Goal: Information Seeking & Learning: Learn about a topic

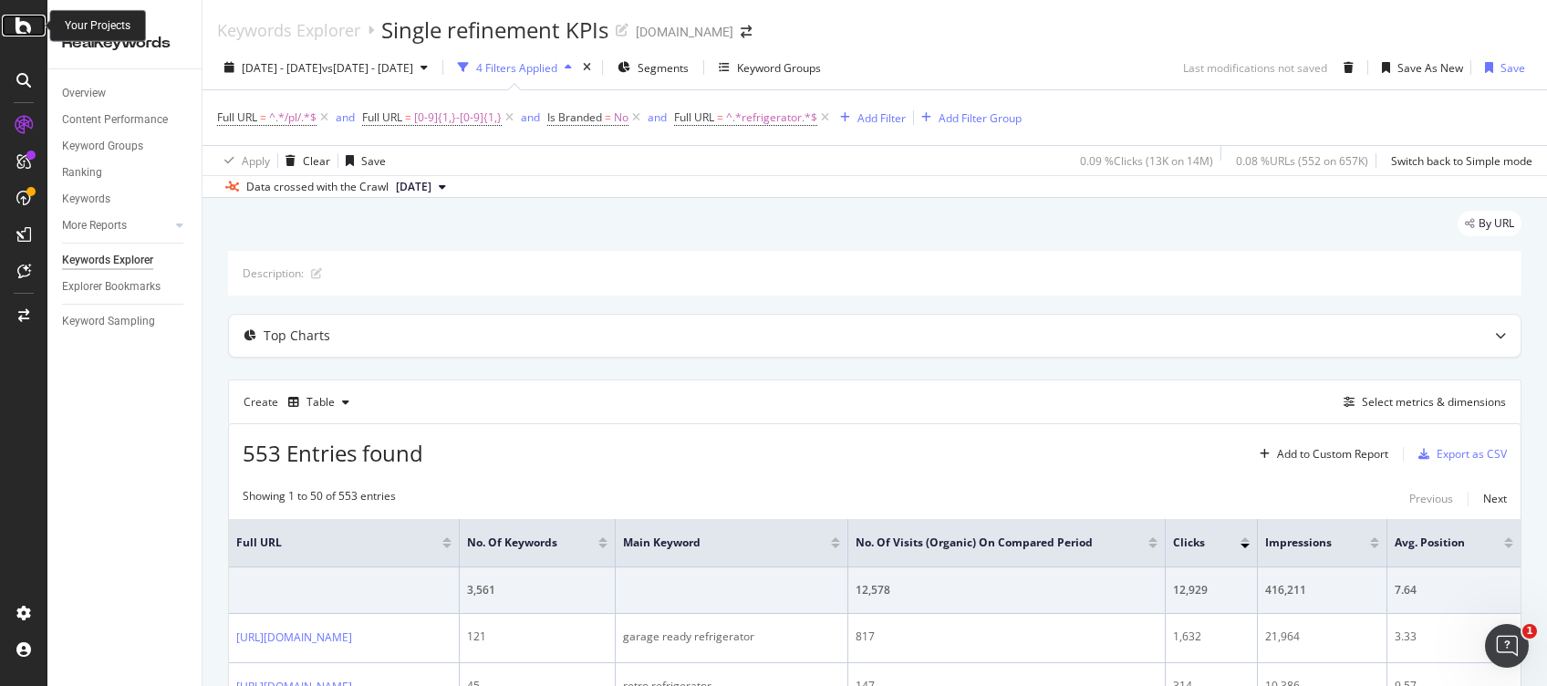
click at [26, 32] on icon at bounding box center [24, 26] width 16 height 22
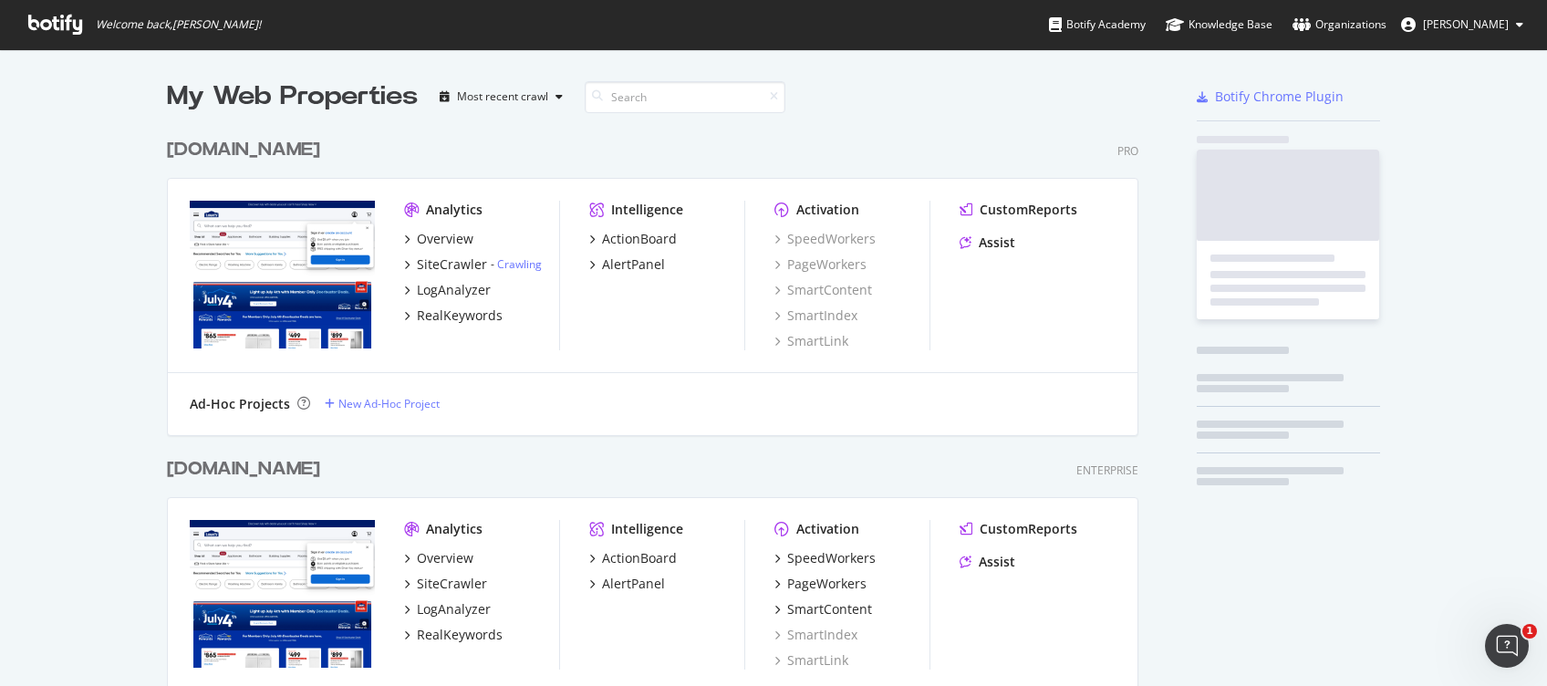
scroll to position [667, 1510]
click at [462, 317] on div "RealKeywords" at bounding box center [460, 316] width 86 height 18
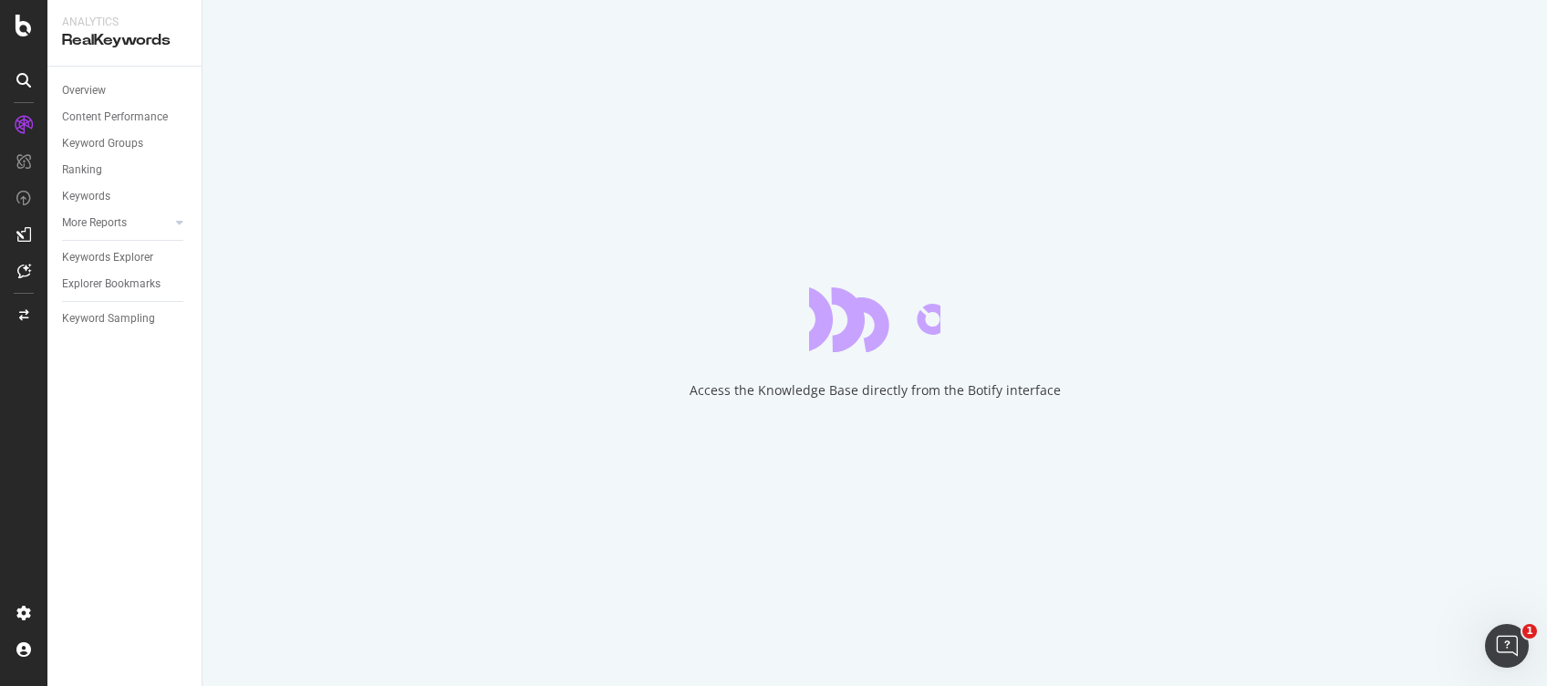
click at [482, 475] on div "Access the Knowledge Base directly from the Botify interface" at bounding box center [875, 343] width 1345 height 686
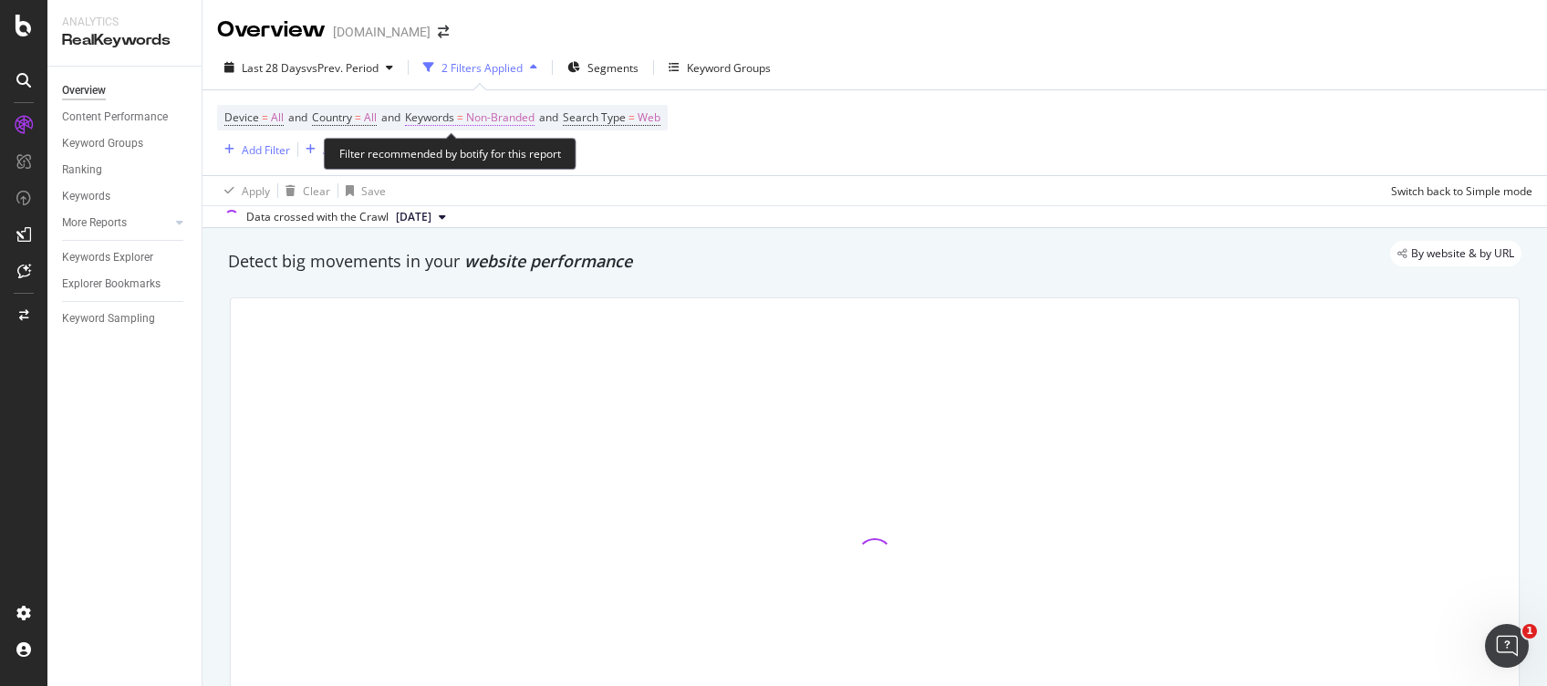
click at [513, 118] on span "Non-Branded" at bounding box center [500, 118] width 68 height 26
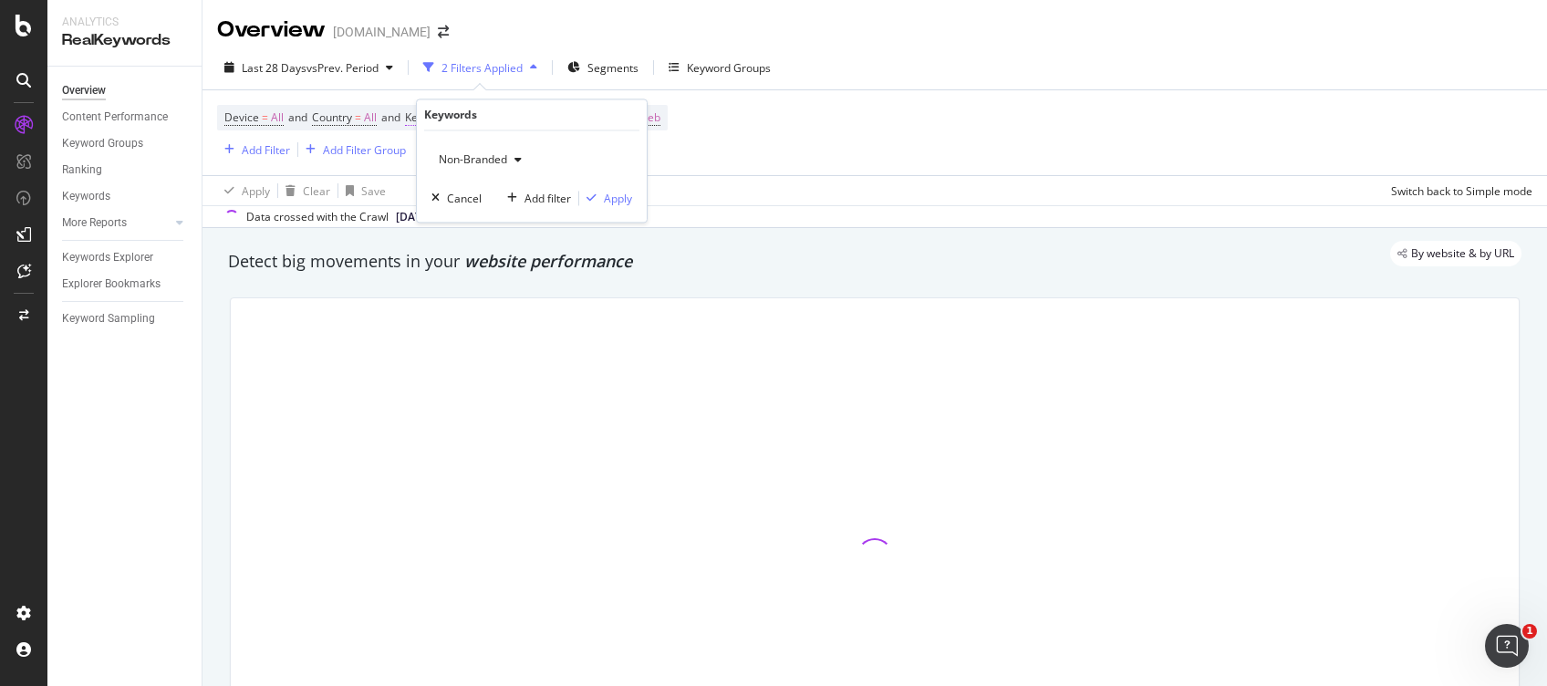
click at [498, 160] on span "Non-Branded" at bounding box center [470, 160] width 76 height 16
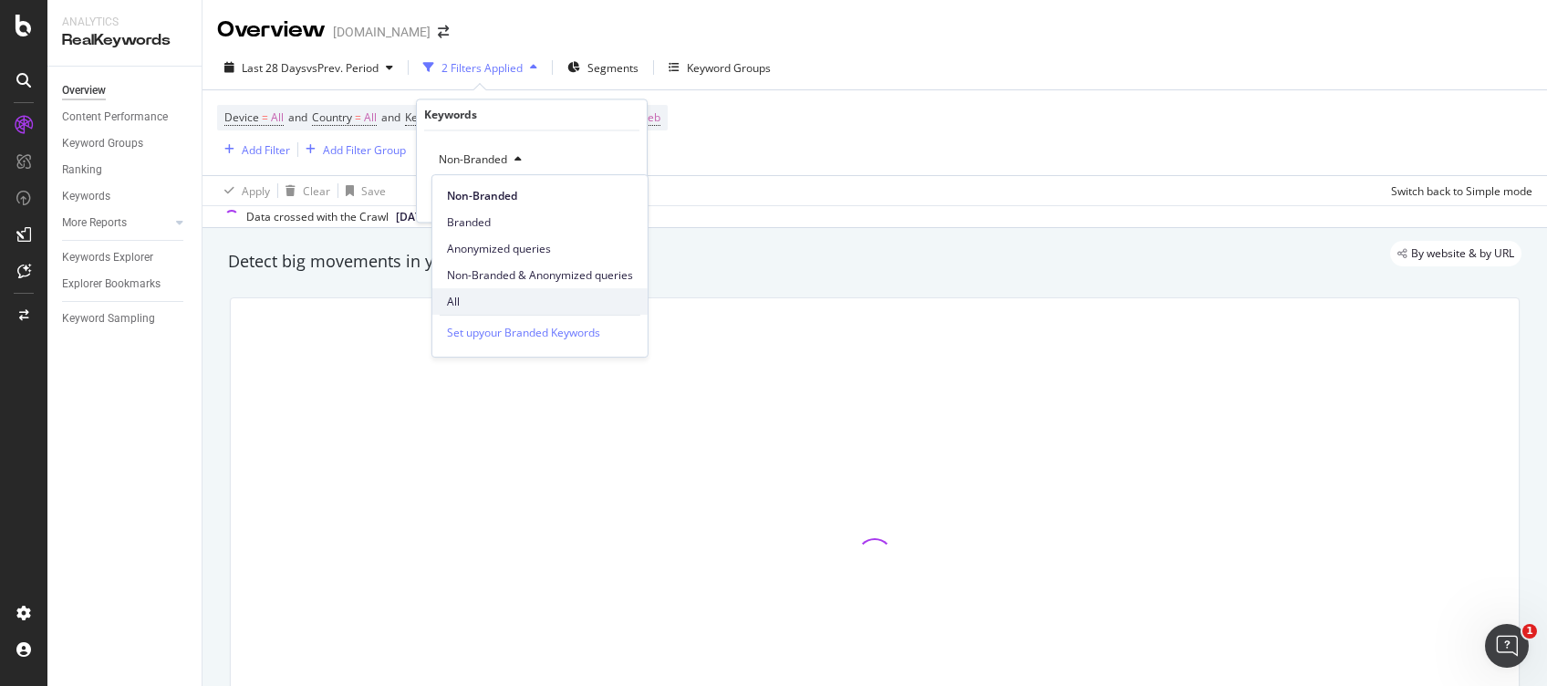
click at [491, 296] on span "All" at bounding box center [540, 302] width 186 height 16
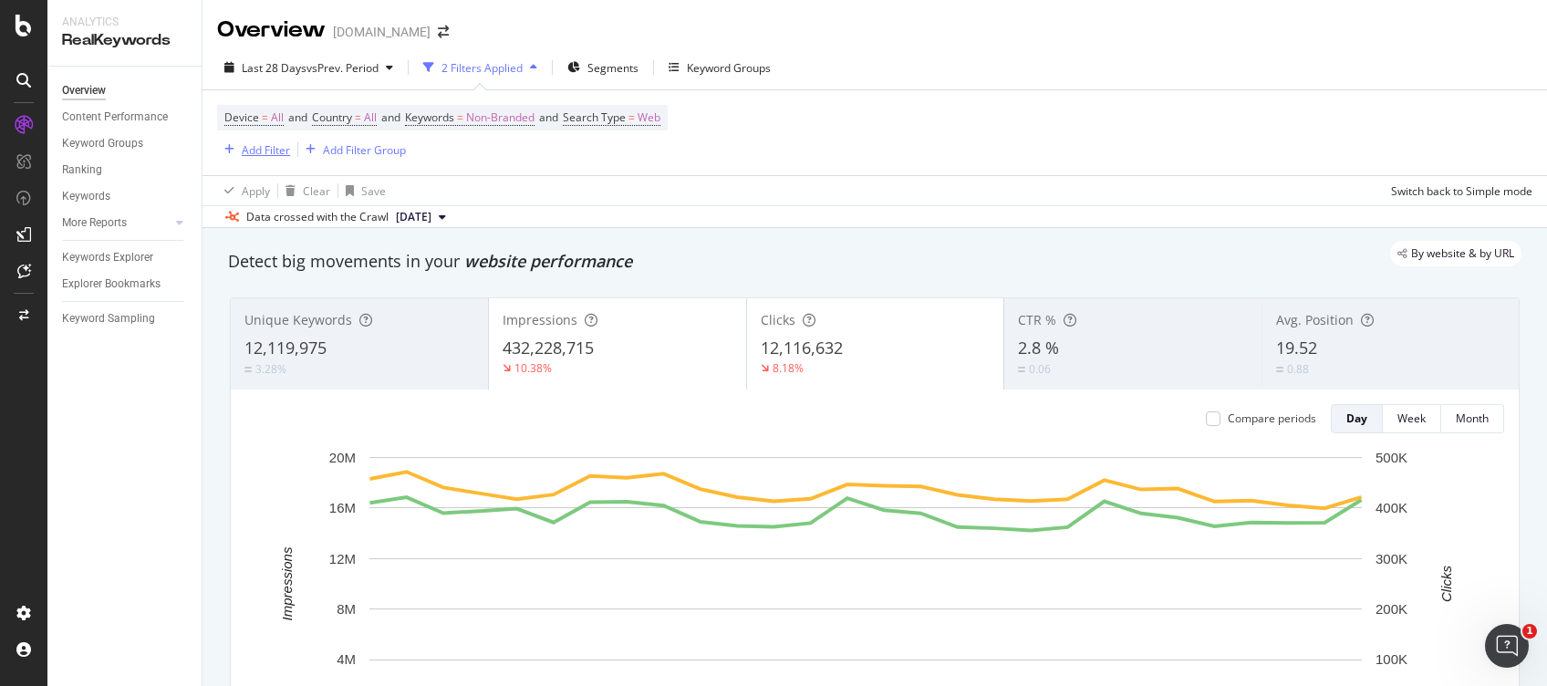
click at [262, 147] on div "Add Filter" at bounding box center [266, 150] width 48 height 16
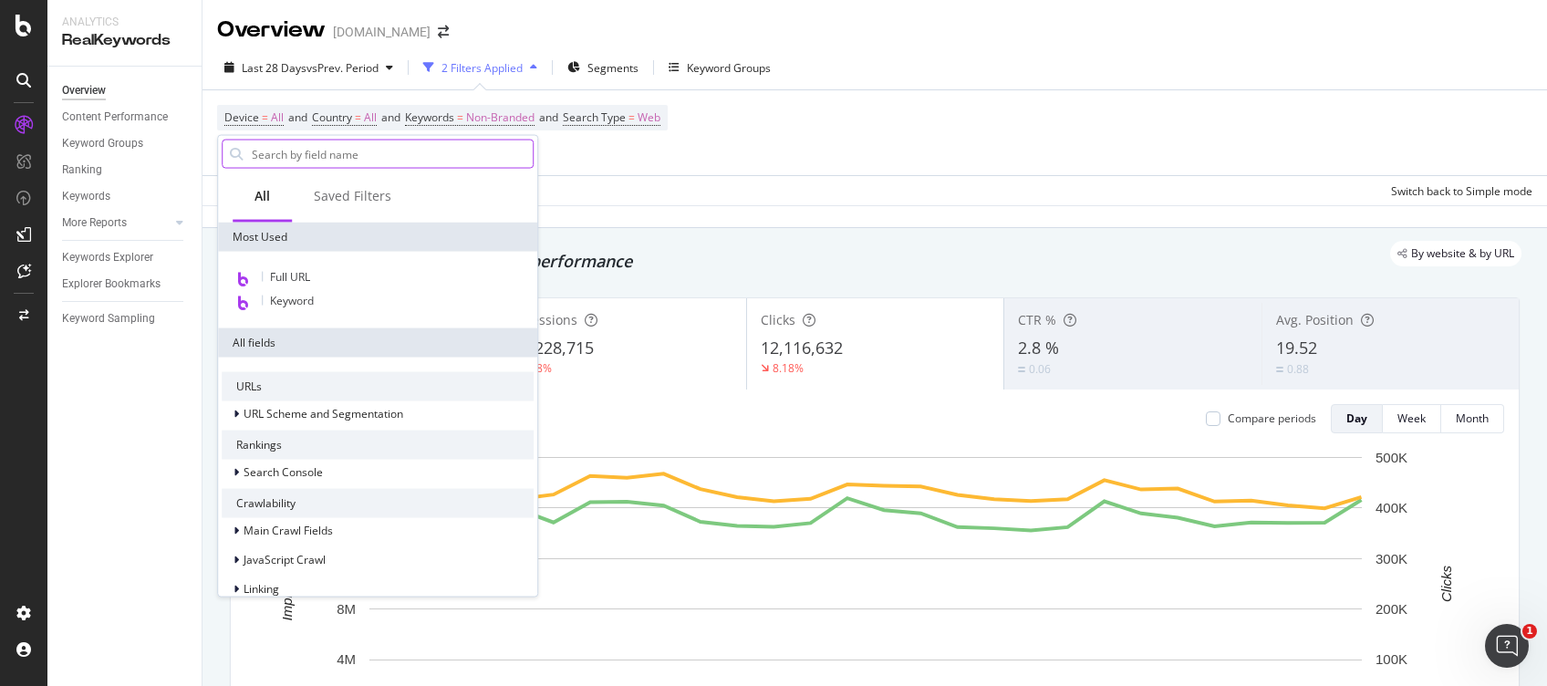
click at [329, 155] on input "text" at bounding box center [391, 154] width 283 height 27
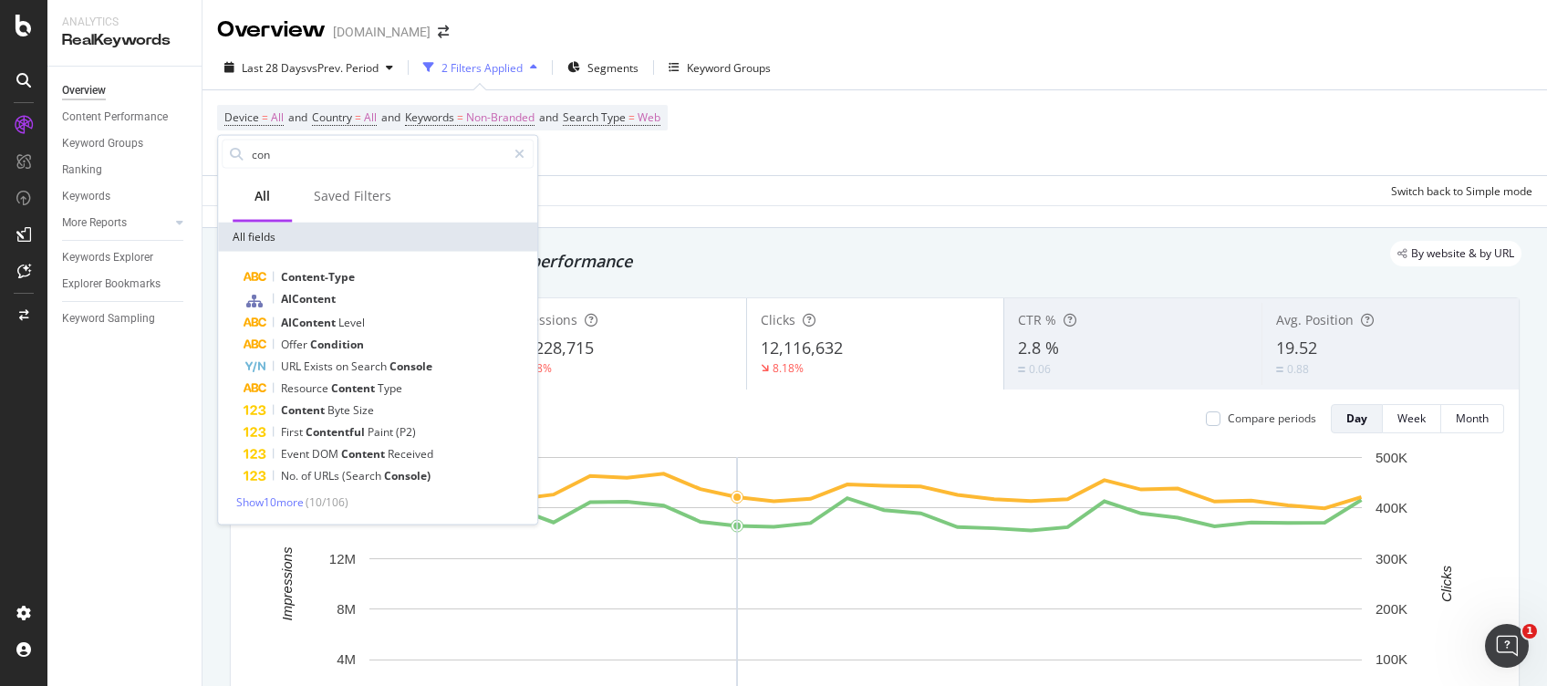
type input "con"
click at [282, 497] on span "Show 10 more" at bounding box center [270, 503] width 68 height 16
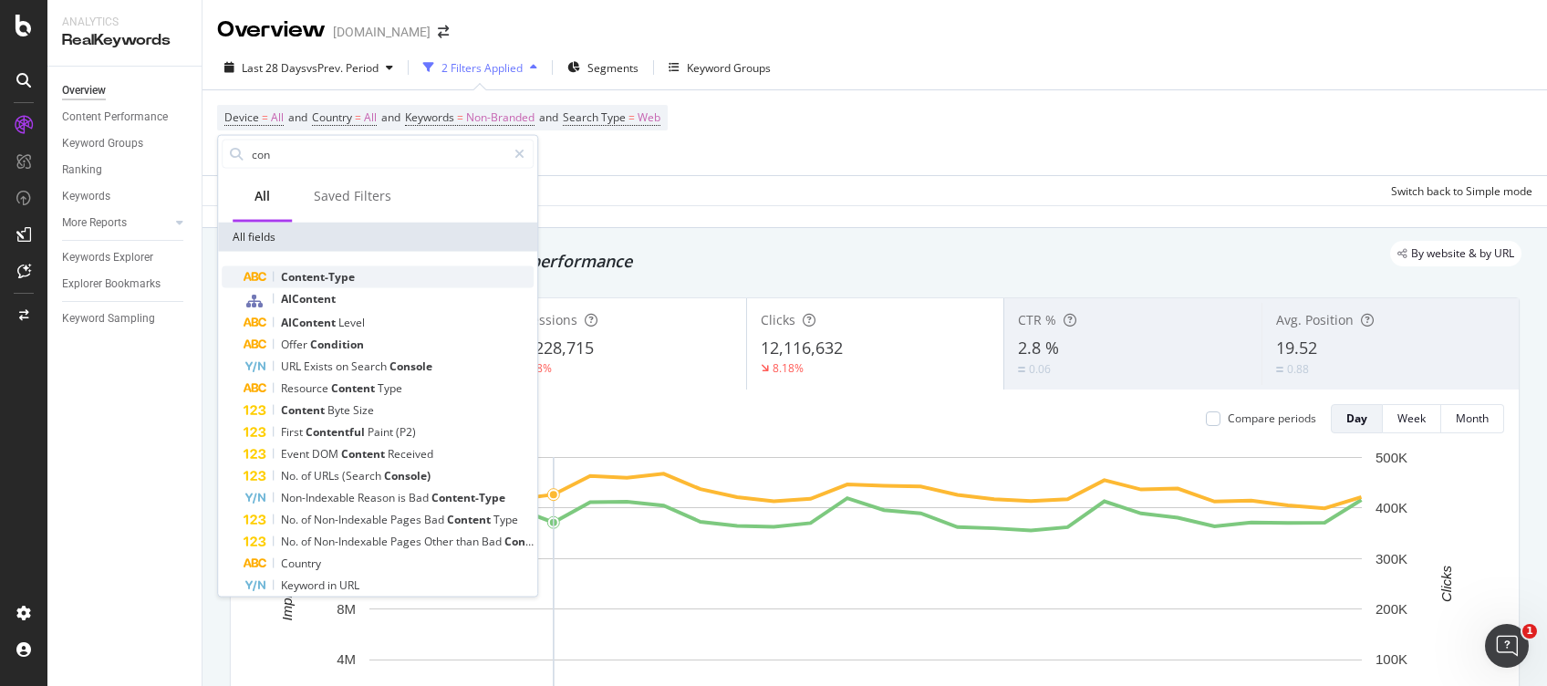
click at [340, 271] on span "Content-Type" at bounding box center [318, 277] width 74 height 16
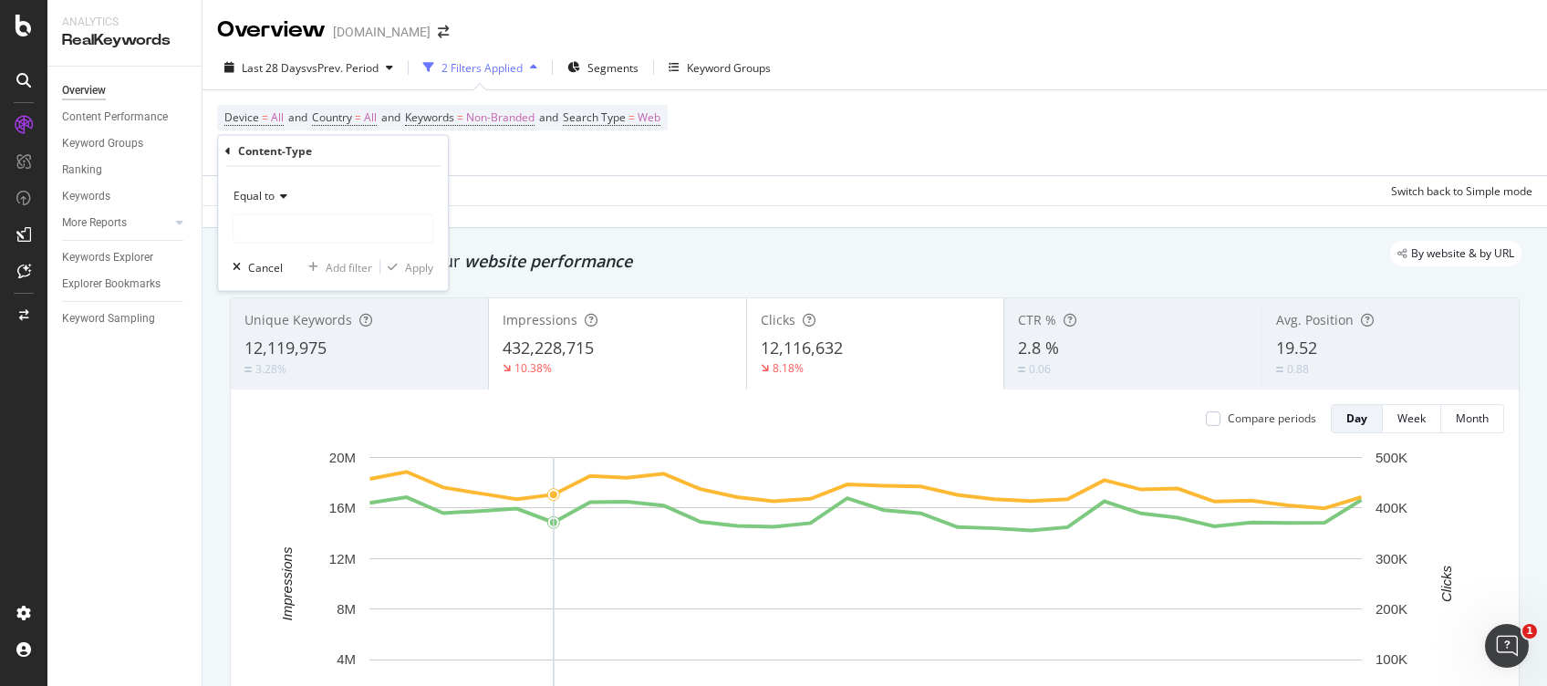
click at [240, 194] on span "Equal to" at bounding box center [254, 196] width 41 height 16
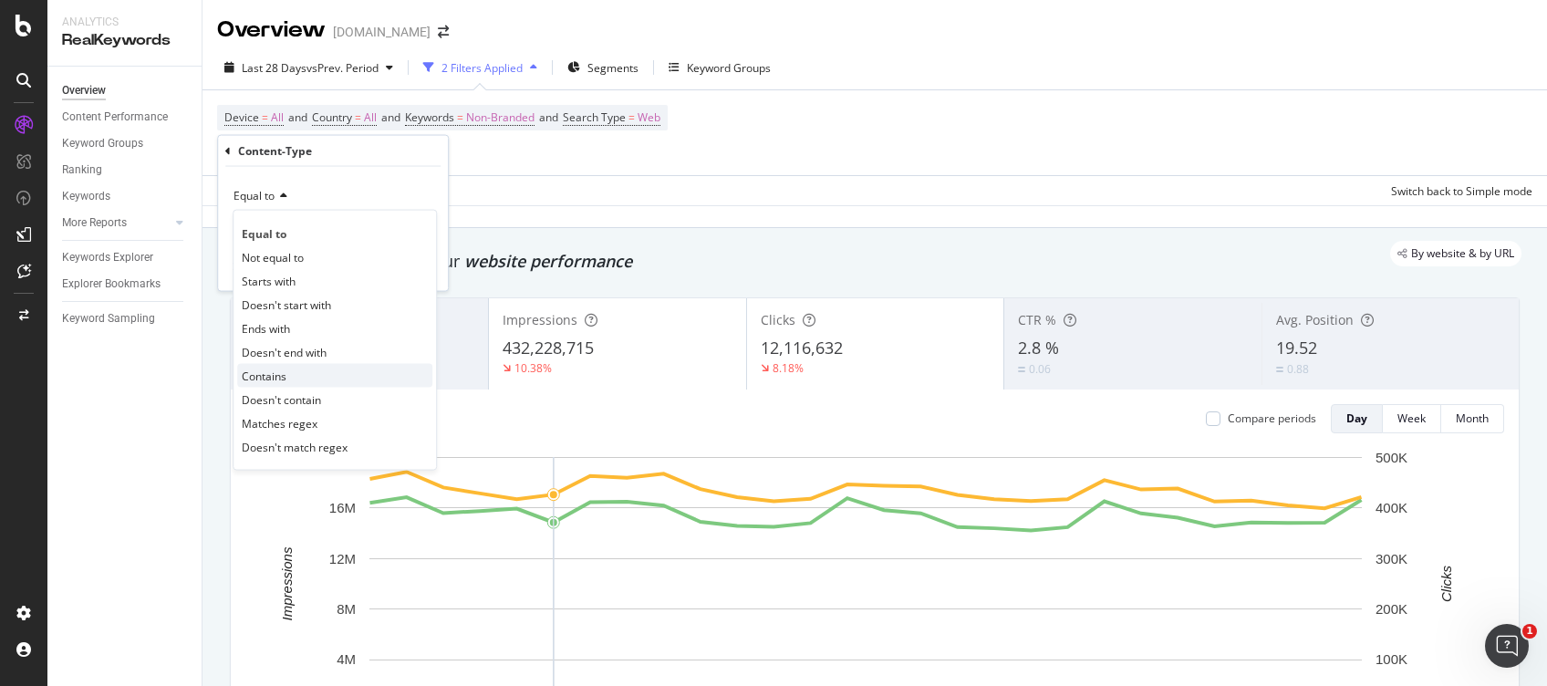
click at [275, 370] on span "Contains" at bounding box center [264, 376] width 45 height 16
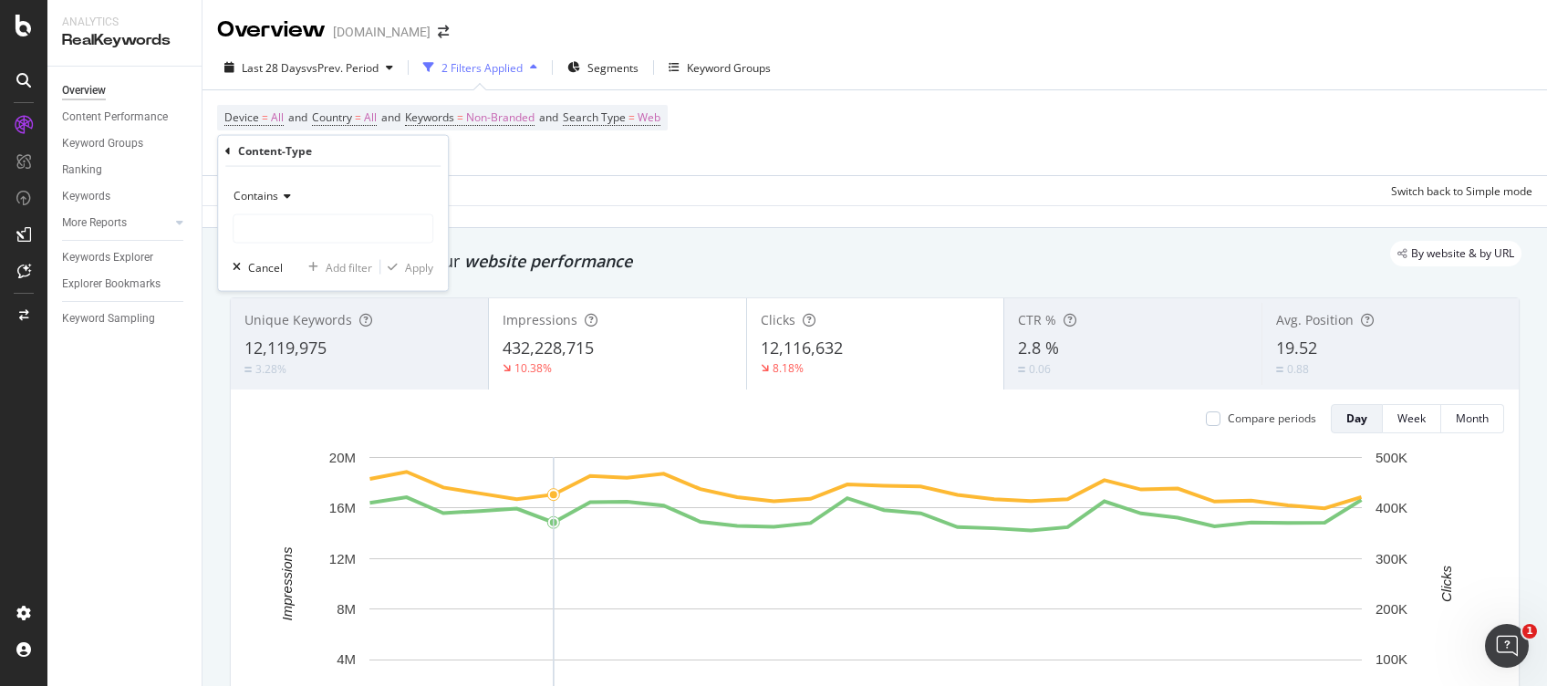
click at [226, 151] on icon at bounding box center [227, 150] width 5 height 11
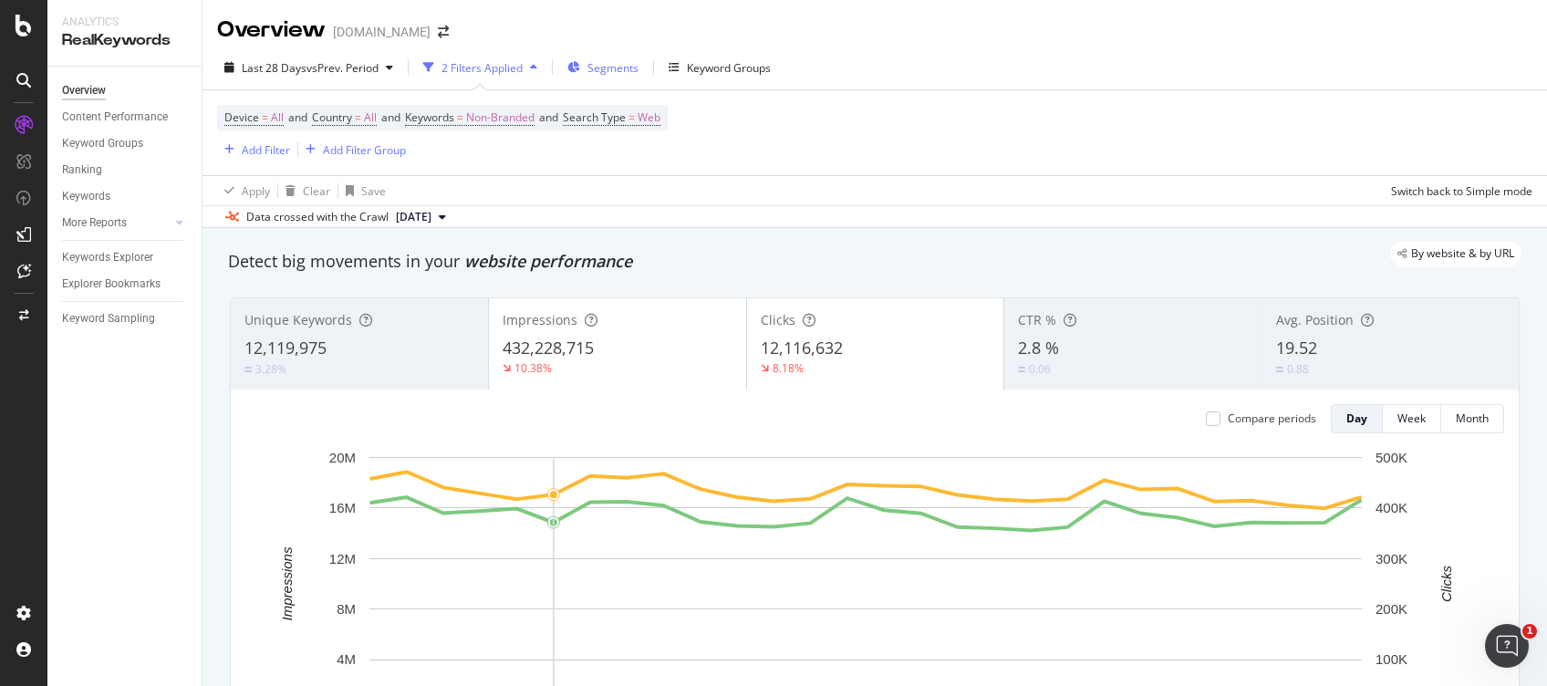
click at [600, 62] on span "Segments" at bounding box center [613, 68] width 51 height 16
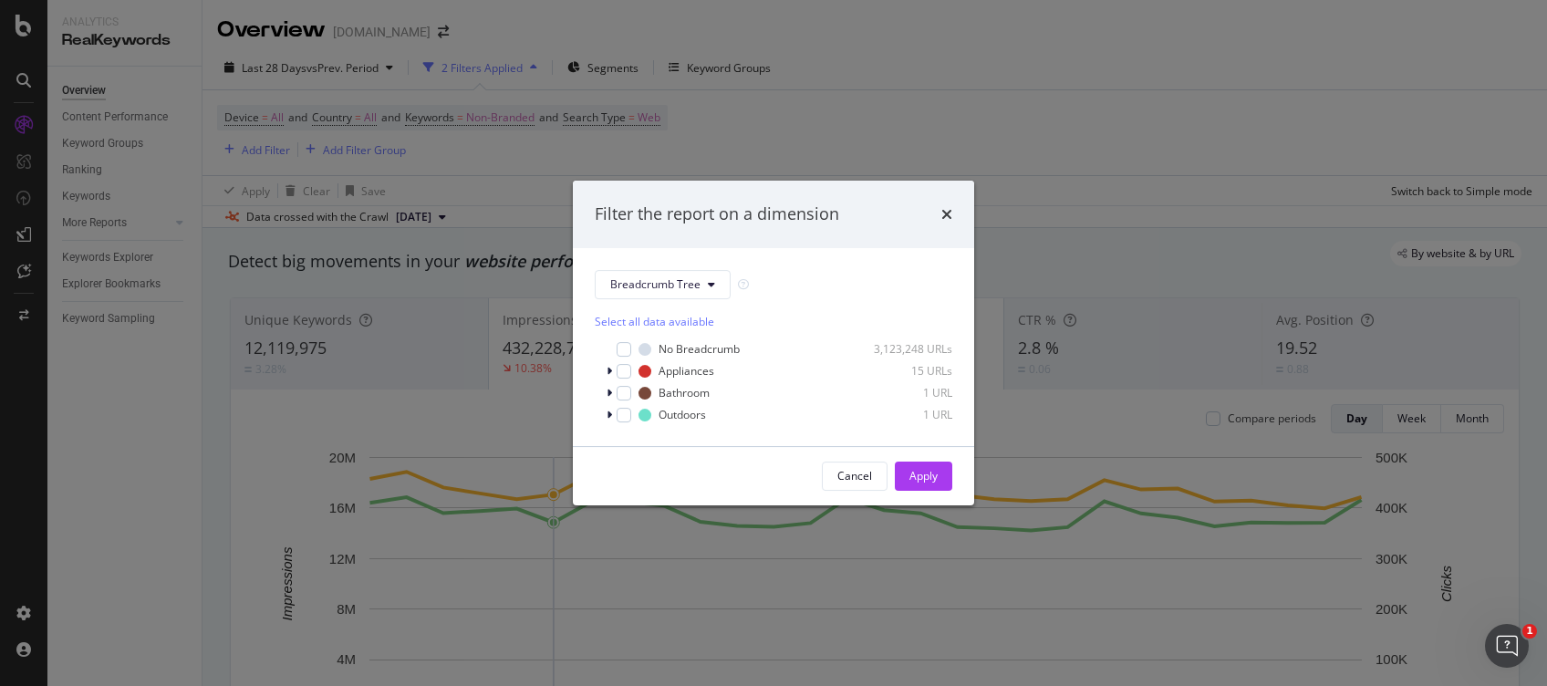
click at [998, 685] on html "Analytics RealKeywords Overview Content Performance Keyword Groups Ranking Keyw…" at bounding box center [773, 343] width 1547 height 686
click at [945, 213] on icon "times" at bounding box center [947, 214] width 11 height 15
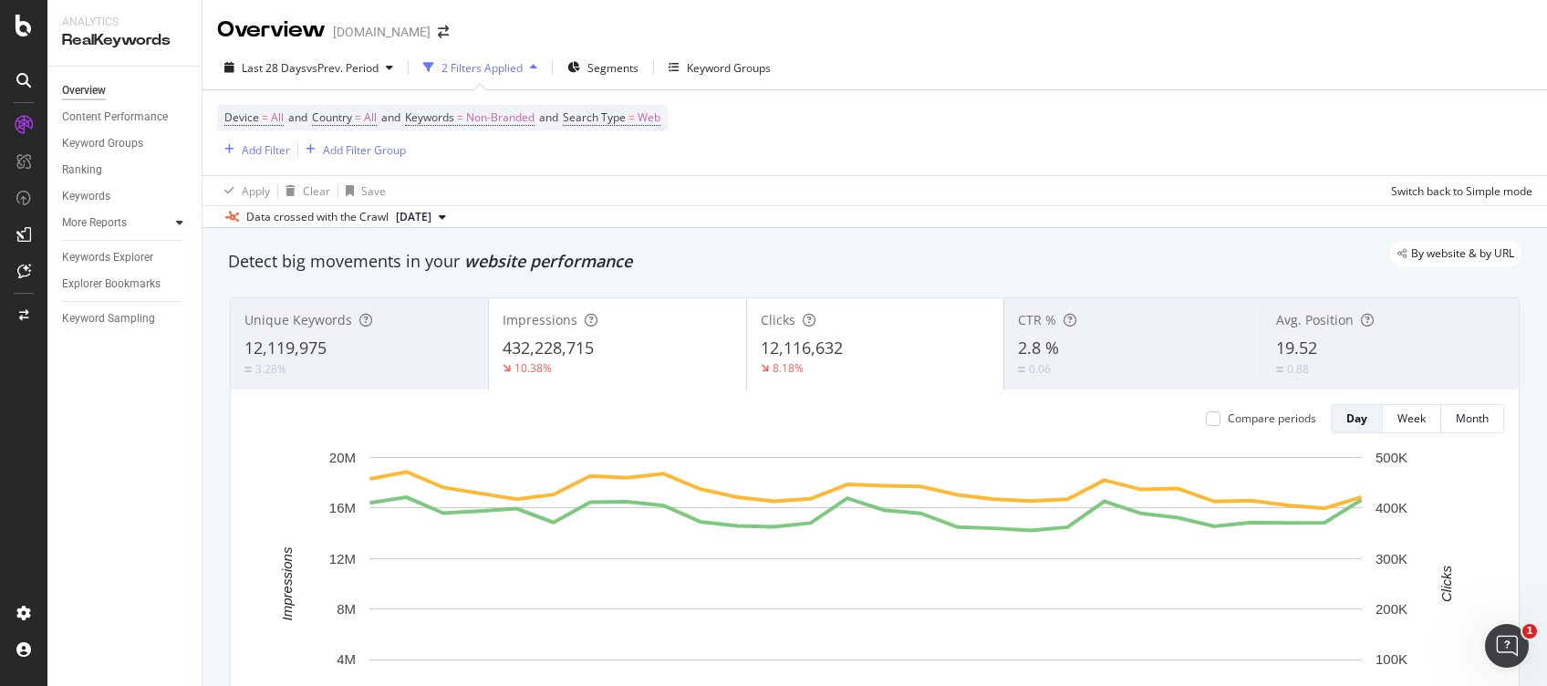
click at [177, 224] on icon at bounding box center [179, 222] width 7 height 11
click at [131, 122] on div "Content Performance" at bounding box center [115, 117] width 106 height 19
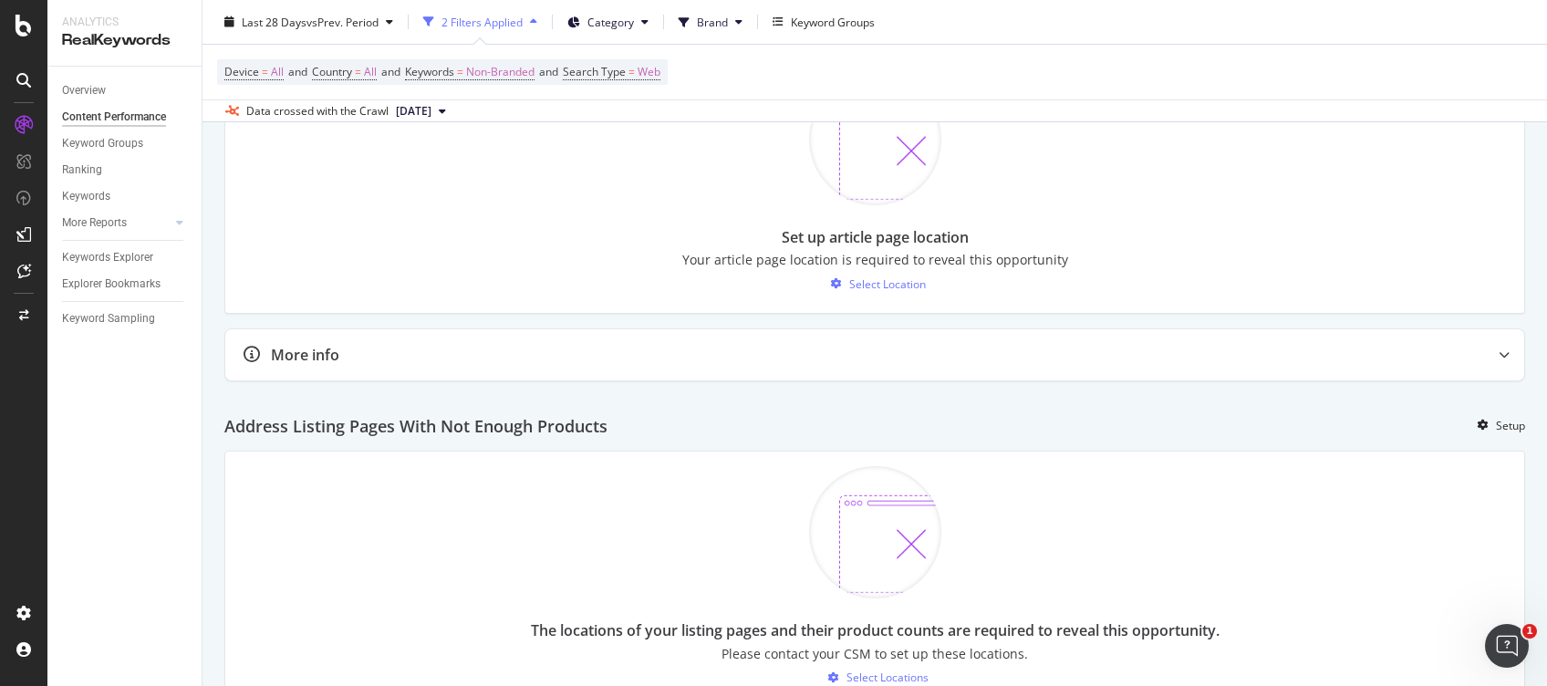
scroll to position [1746, 0]
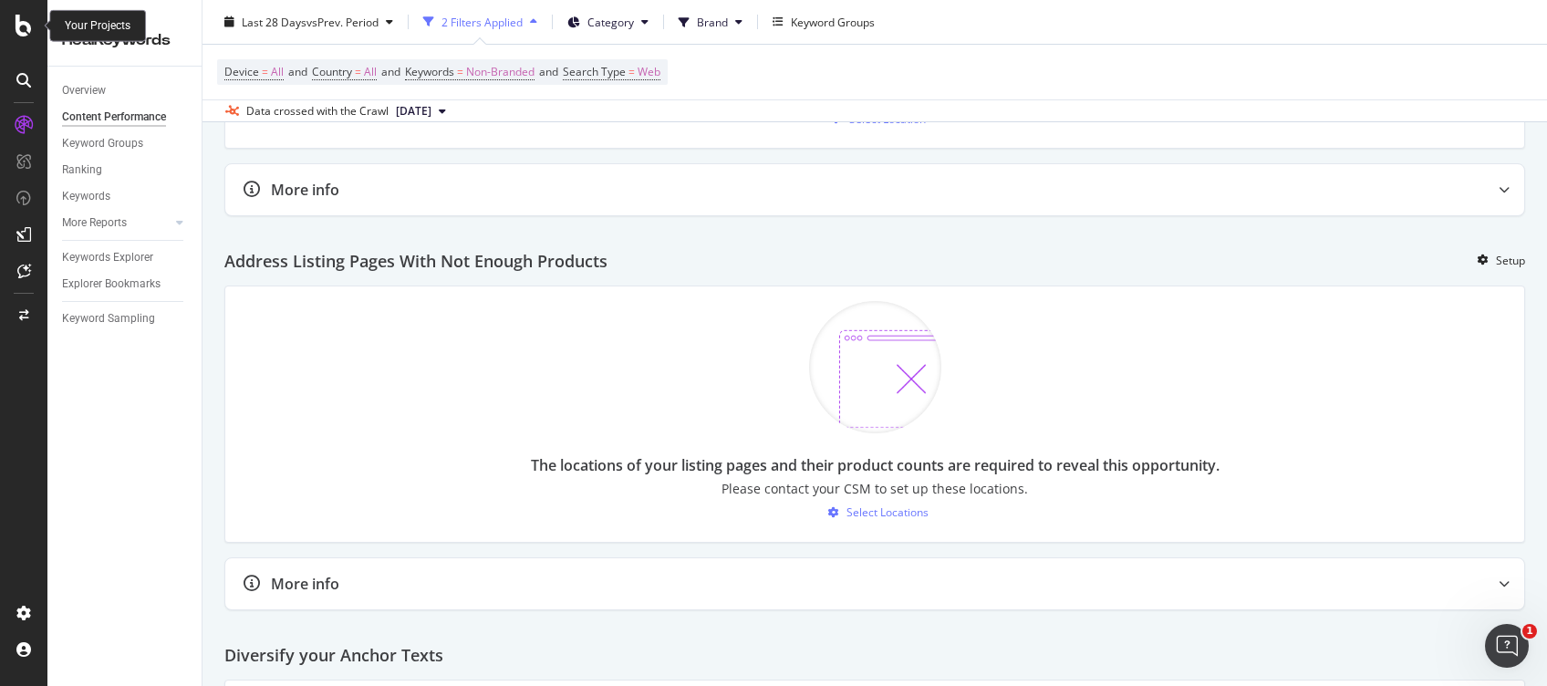
click at [25, 16] on icon at bounding box center [24, 26] width 16 height 22
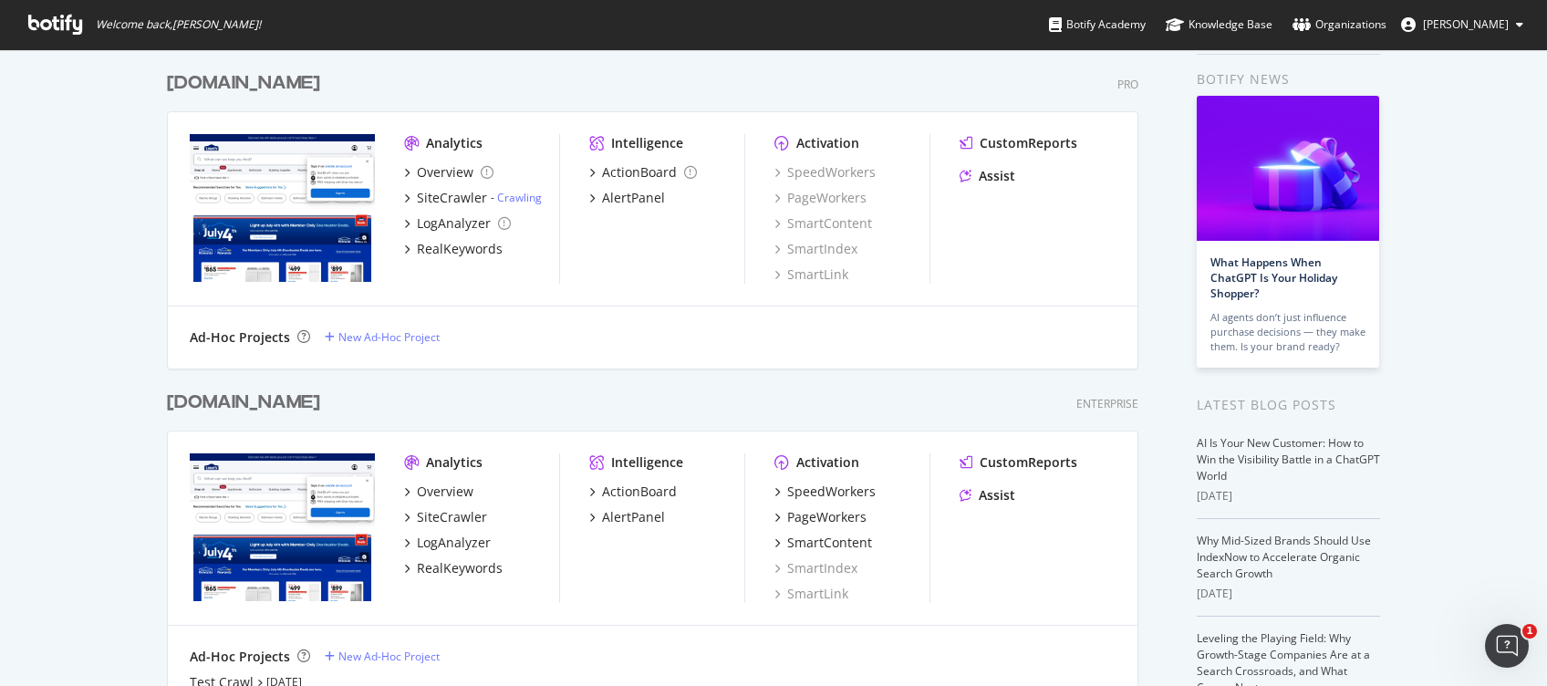
scroll to position [68, 0]
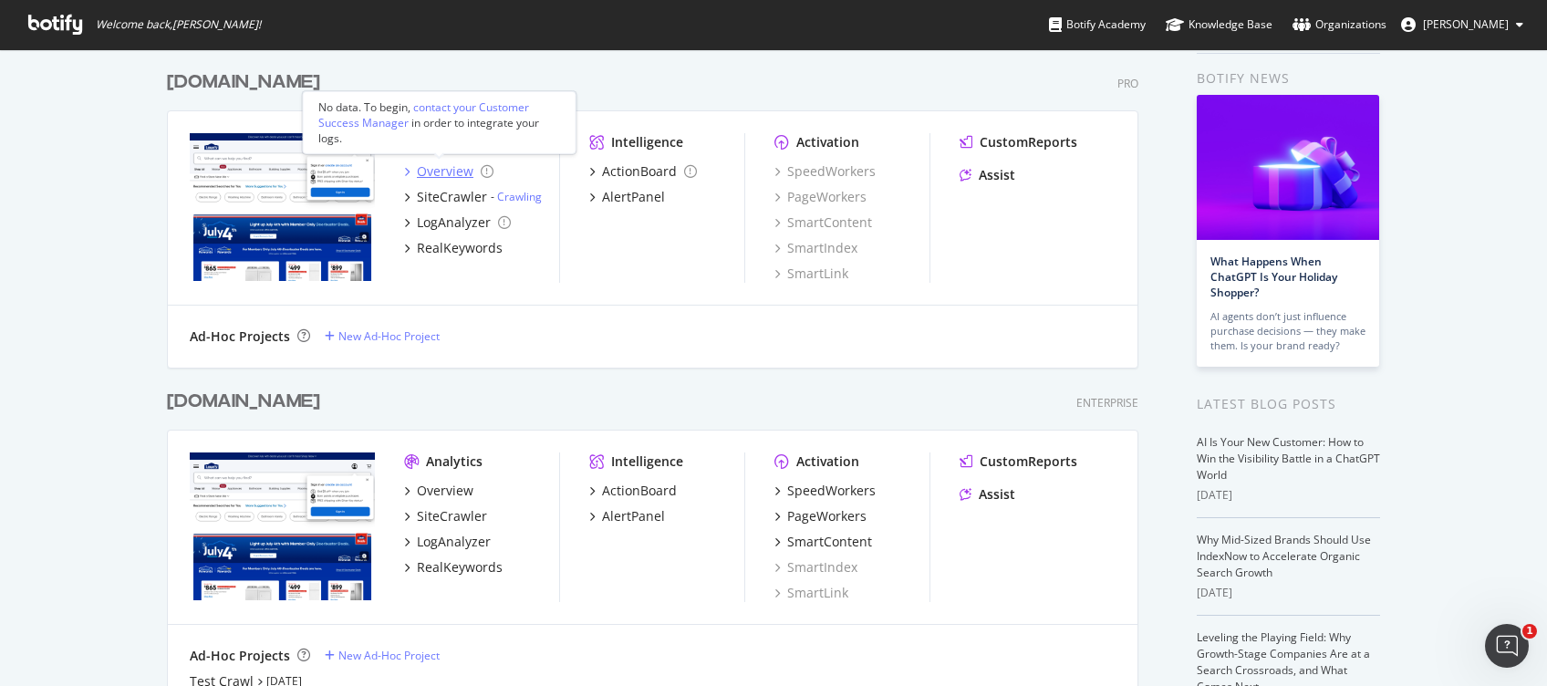
click at [438, 174] on div "Overview" at bounding box center [445, 171] width 57 height 18
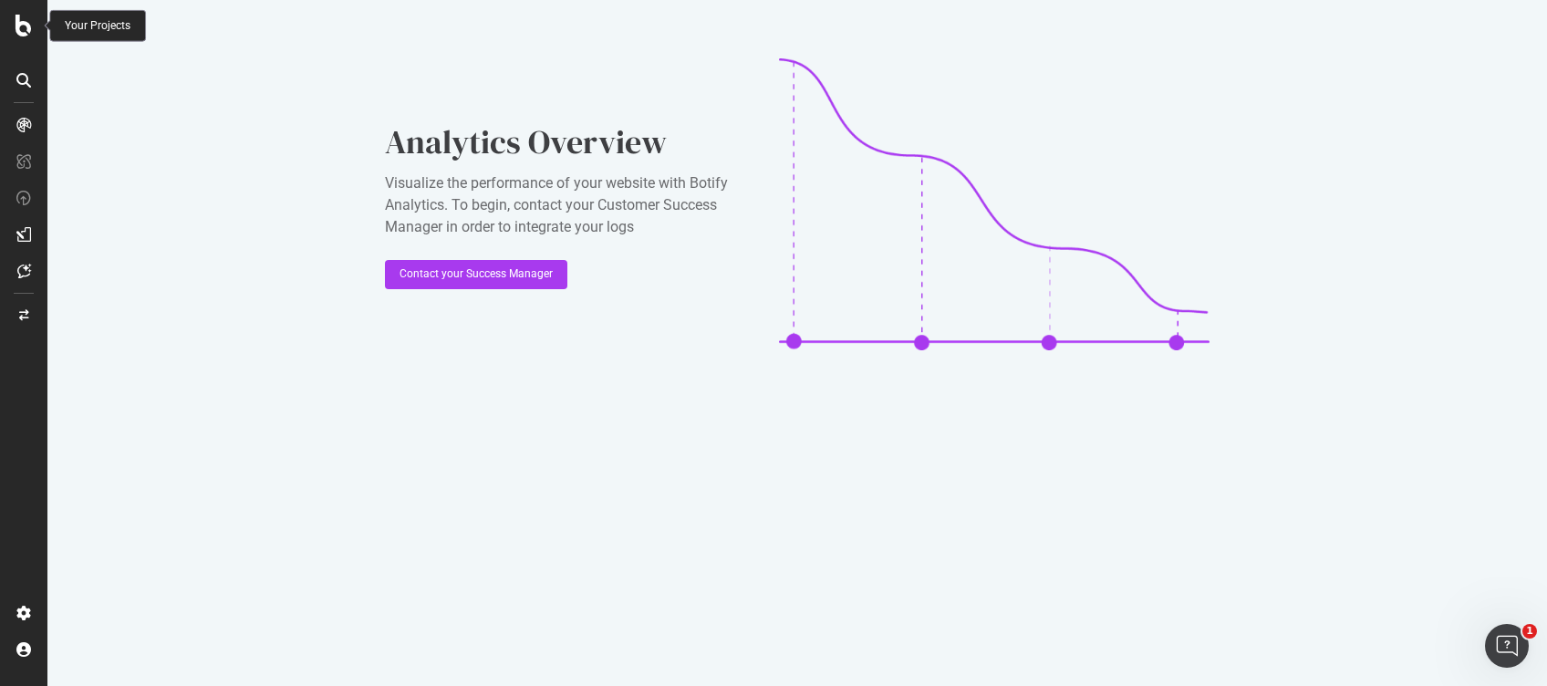
click at [6, 20] on div at bounding box center [24, 26] width 44 height 22
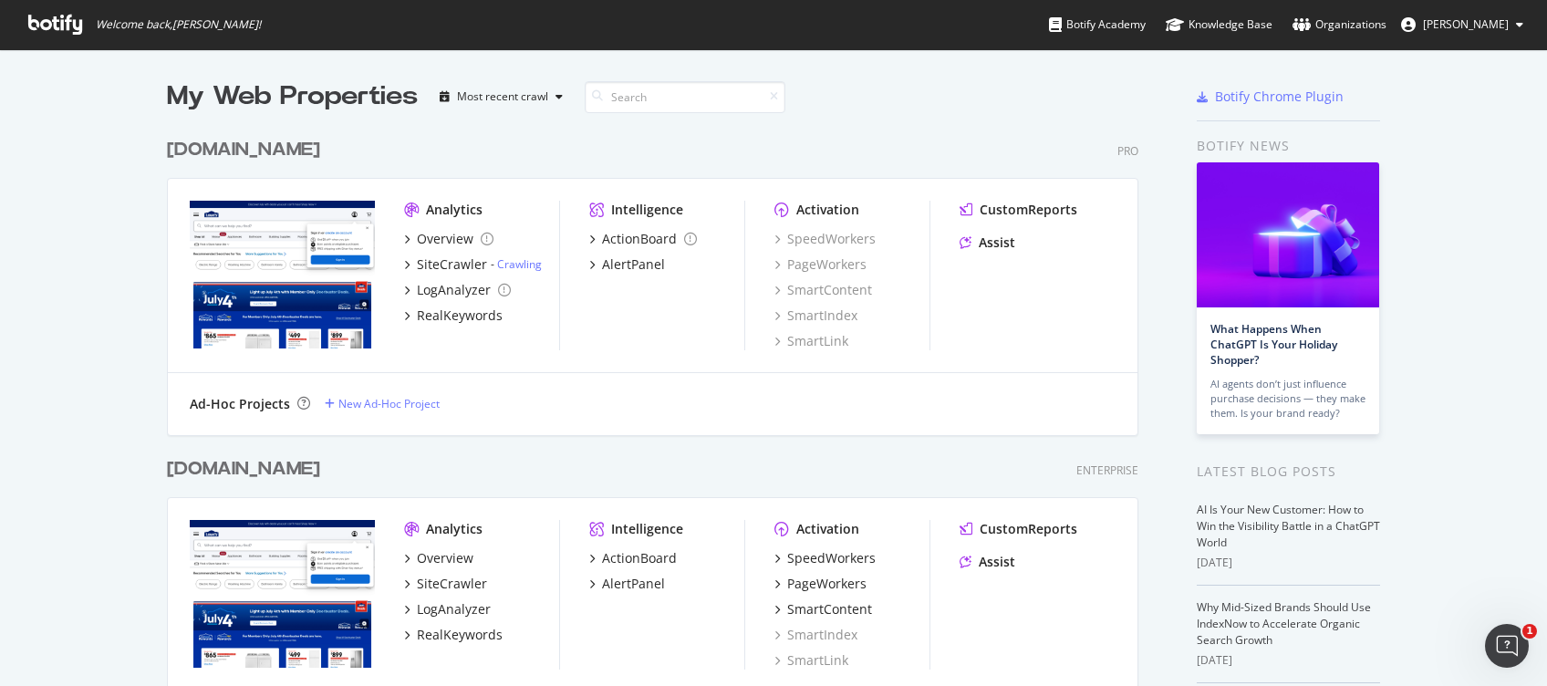
scroll to position [667, 1510]
click at [453, 307] on div "RealKeywords" at bounding box center [460, 316] width 86 height 18
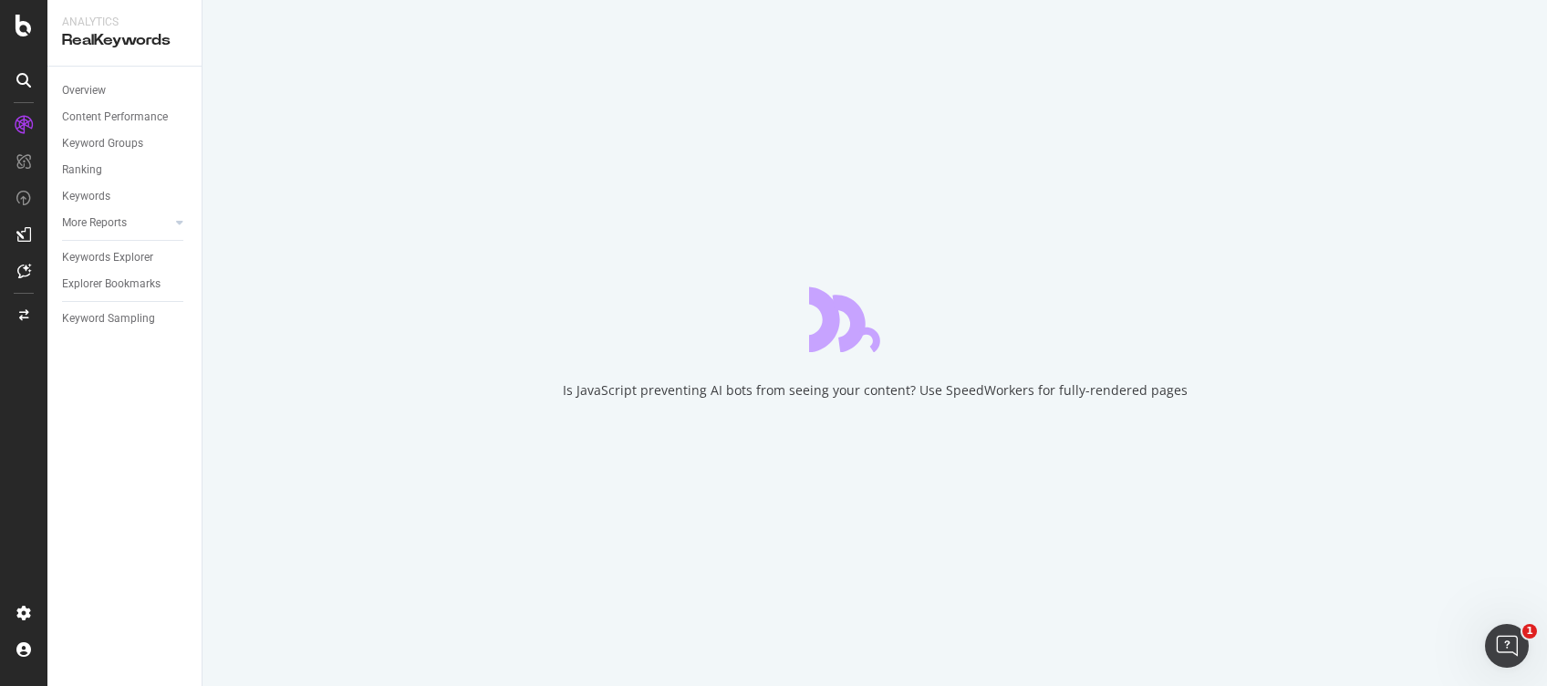
click at [99, 119] on div "Content Performance" at bounding box center [115, 117] width 106 height 19
click at [109, 113] on div "Content Performance" at bounding box center [115, 117] width 106 height 19
click at [905, 615] on div "Is JavaScript preventing AI bots from seeing your content? Use SpeedWorkers for…" at bounding box center [875, 343] width 1345 height 686
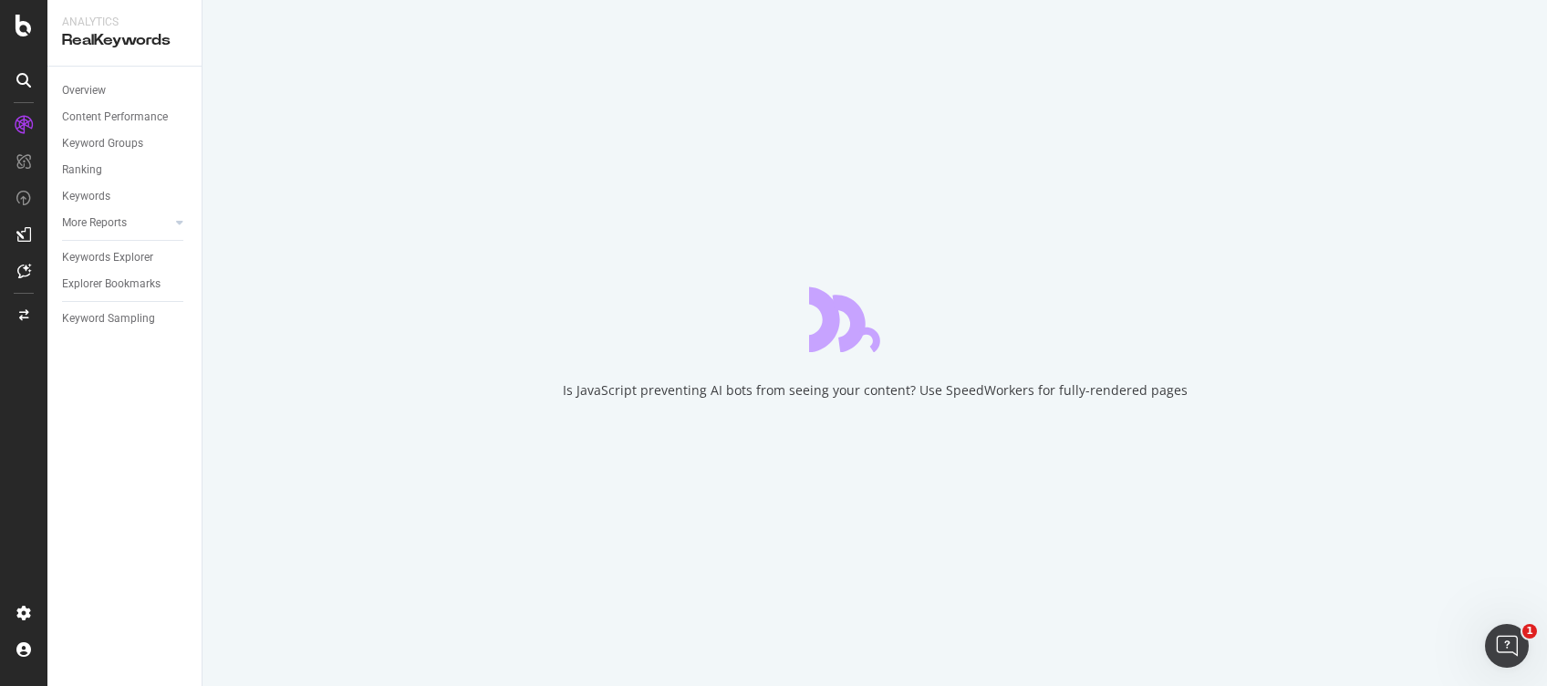
click at [119, 113] on div "Content Performance" at bounding box center [115, 117] width 106 height 19
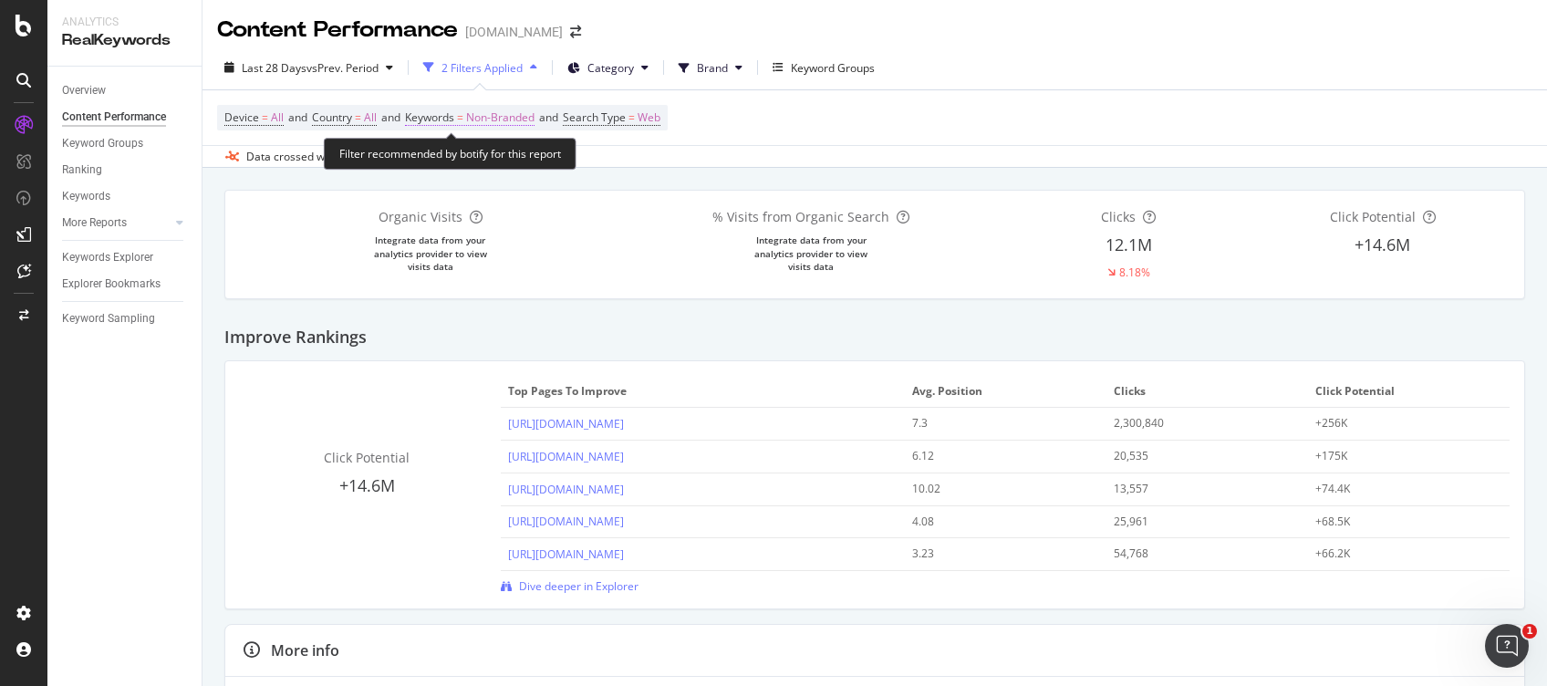
click at [526, 113] on span "Non-Branded" at bounding box center [500, 118] width 68 height 26
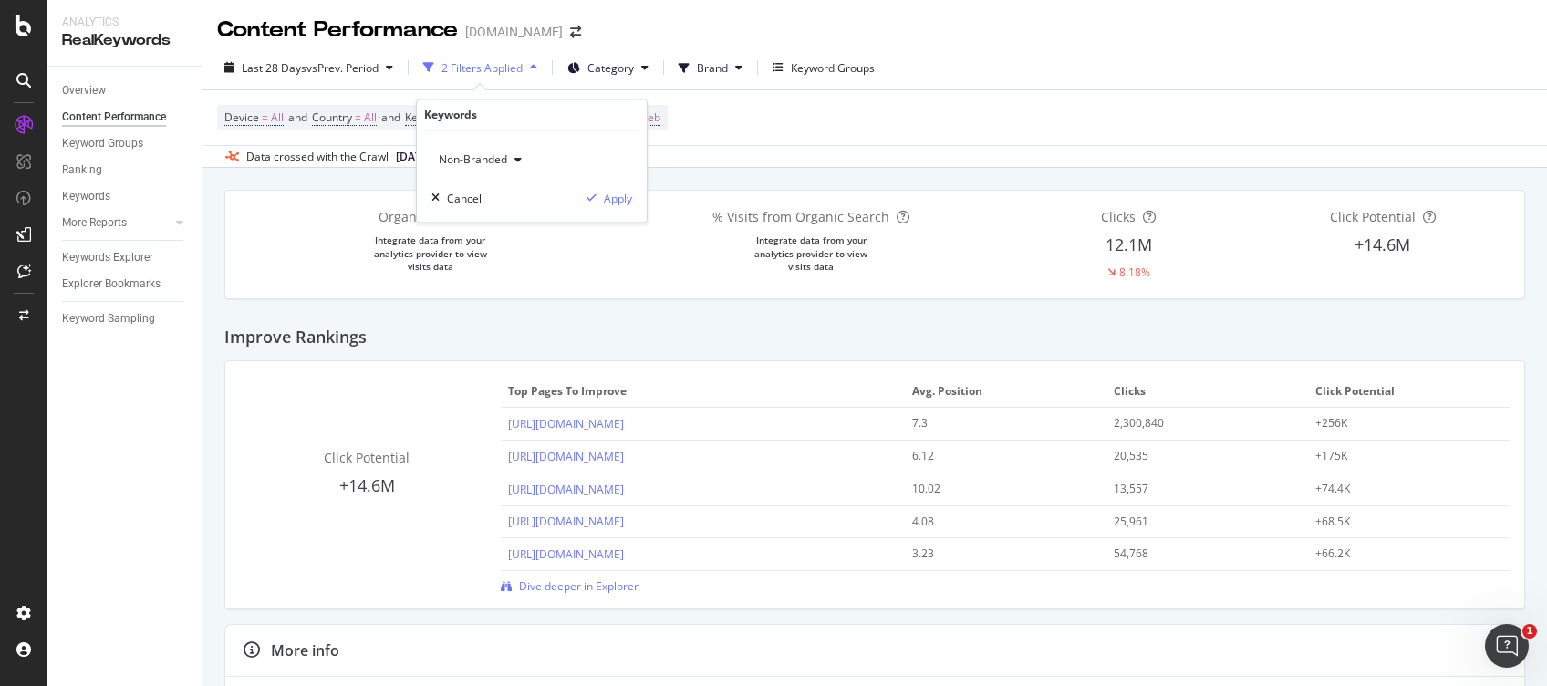
click at [483, 161] on span "Non-Branded" at bounding box center [470, 160] width 76 height 16
click at [482, 290] on div "All" at bounding box center [539, 301] width 215 height 26
click at [612, 196] on div "Apply" at bounding box center [618, 199] width 28 height 16
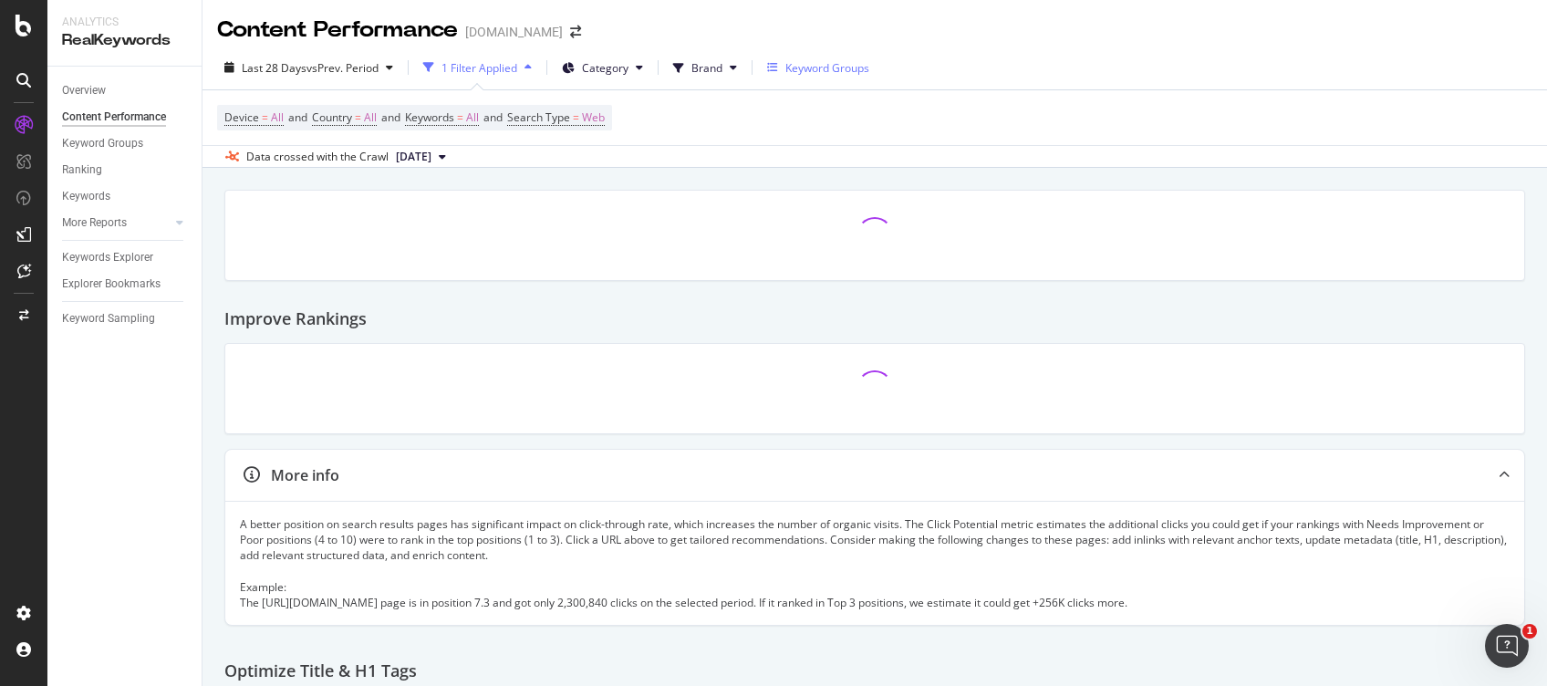
click at [808, 68] on div "Keyword Groups" at bounding box center [828, 68] width 84 height 16
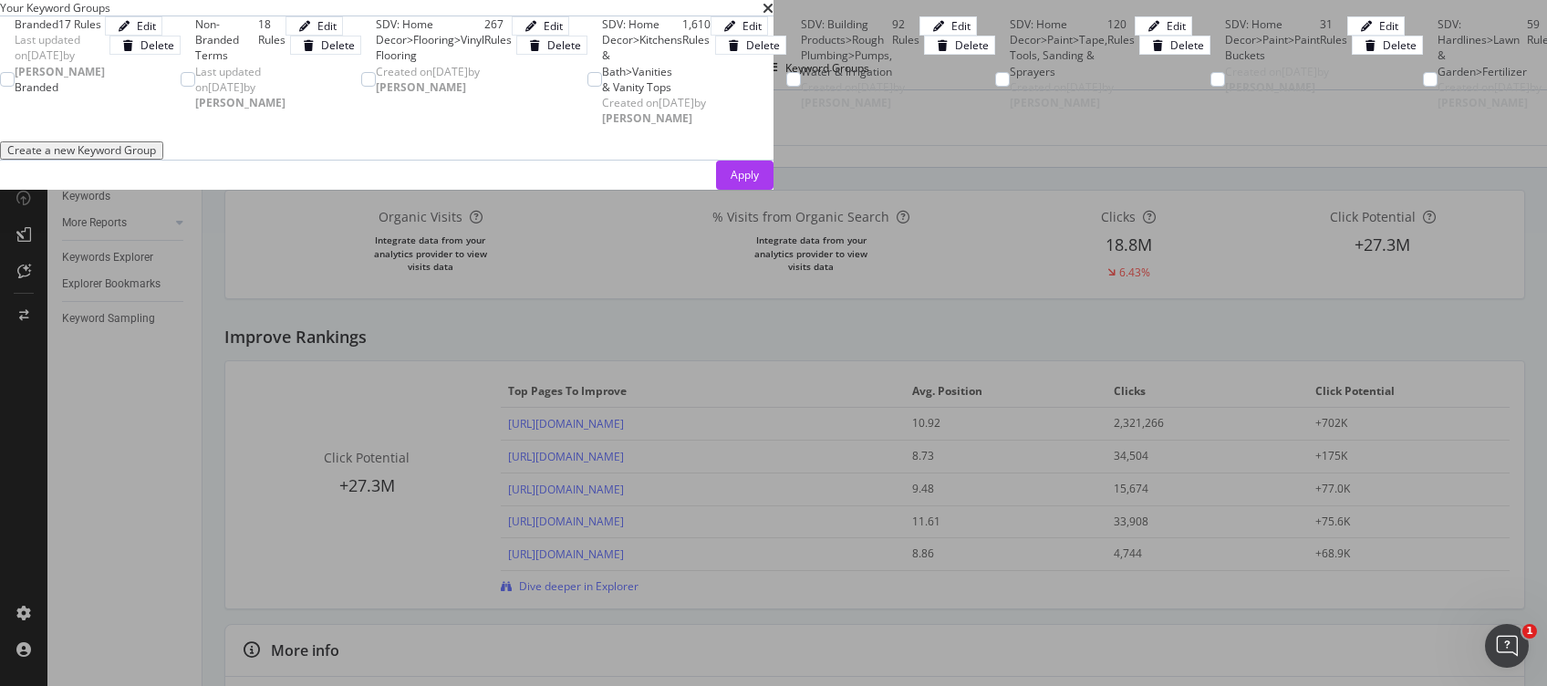
scroll to position [839, 0]
click at [774, 190] on button "Apply" at bounding box center [744, 175] width 57 height 29
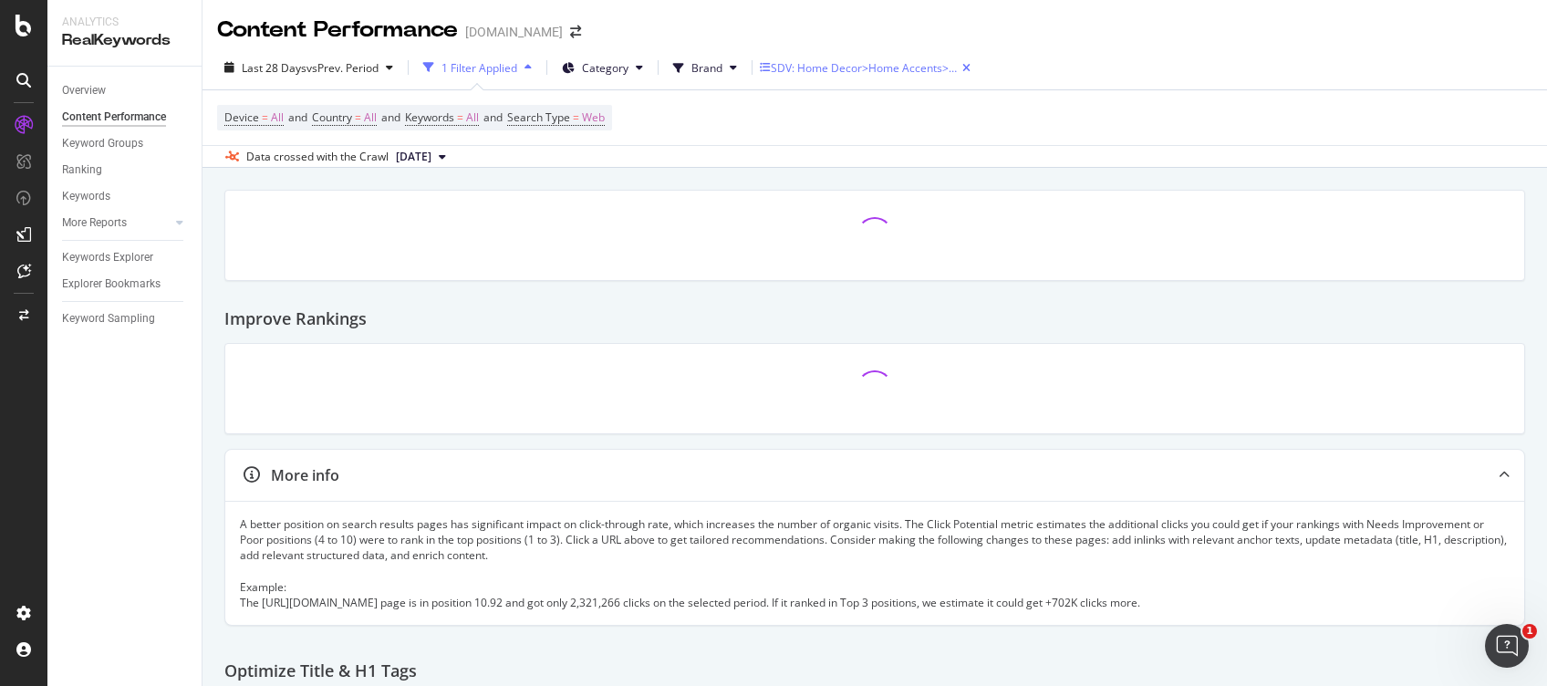
click at [919, 73] on div "SDV: Home Decor>Home Accents>Home Accents" at bounding box center [867, 68] width 192 height 16
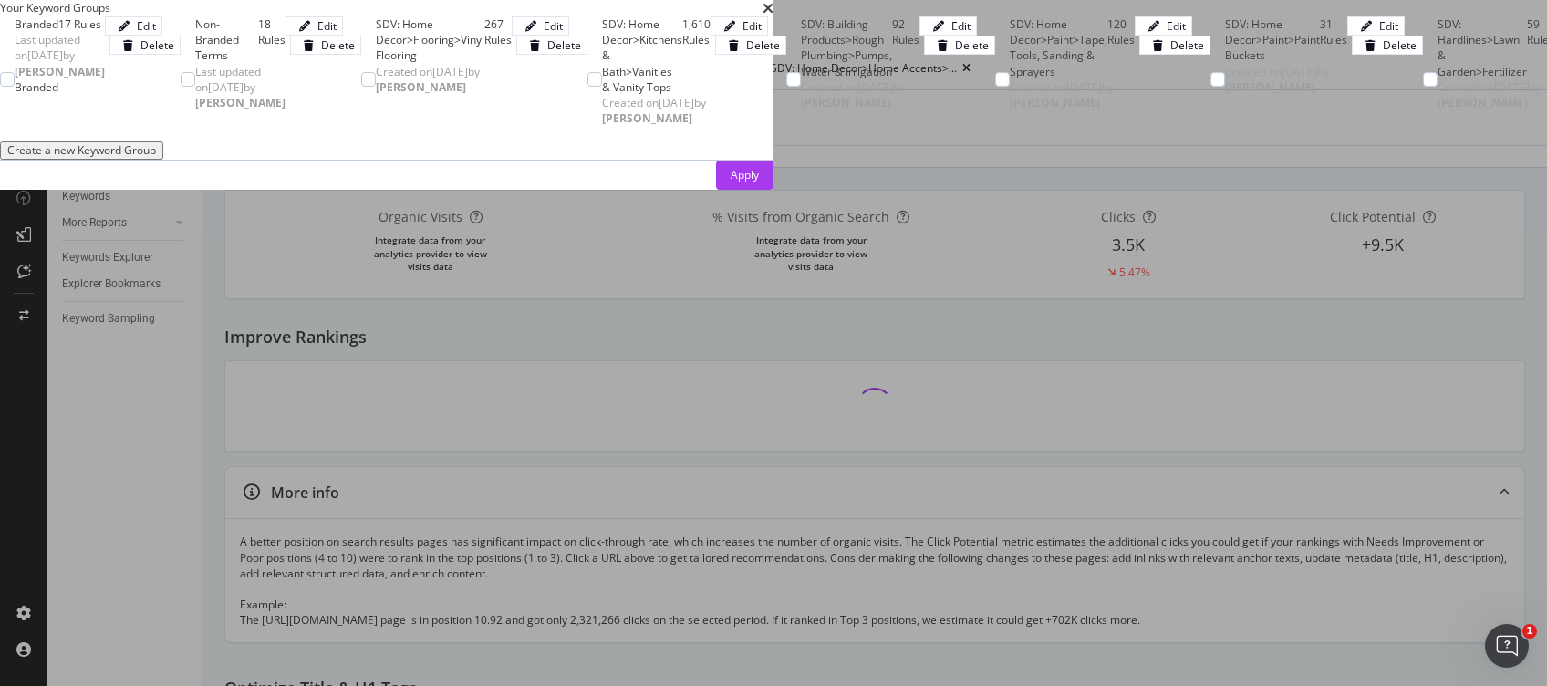
scroll to position [972, 0]
click at [774, 190] on div "Apply" at bounding box center [387, 175] width 774 height 29
click at [759, 182] on div "Apply" at bounding box center [745, 175] width 28 height 16
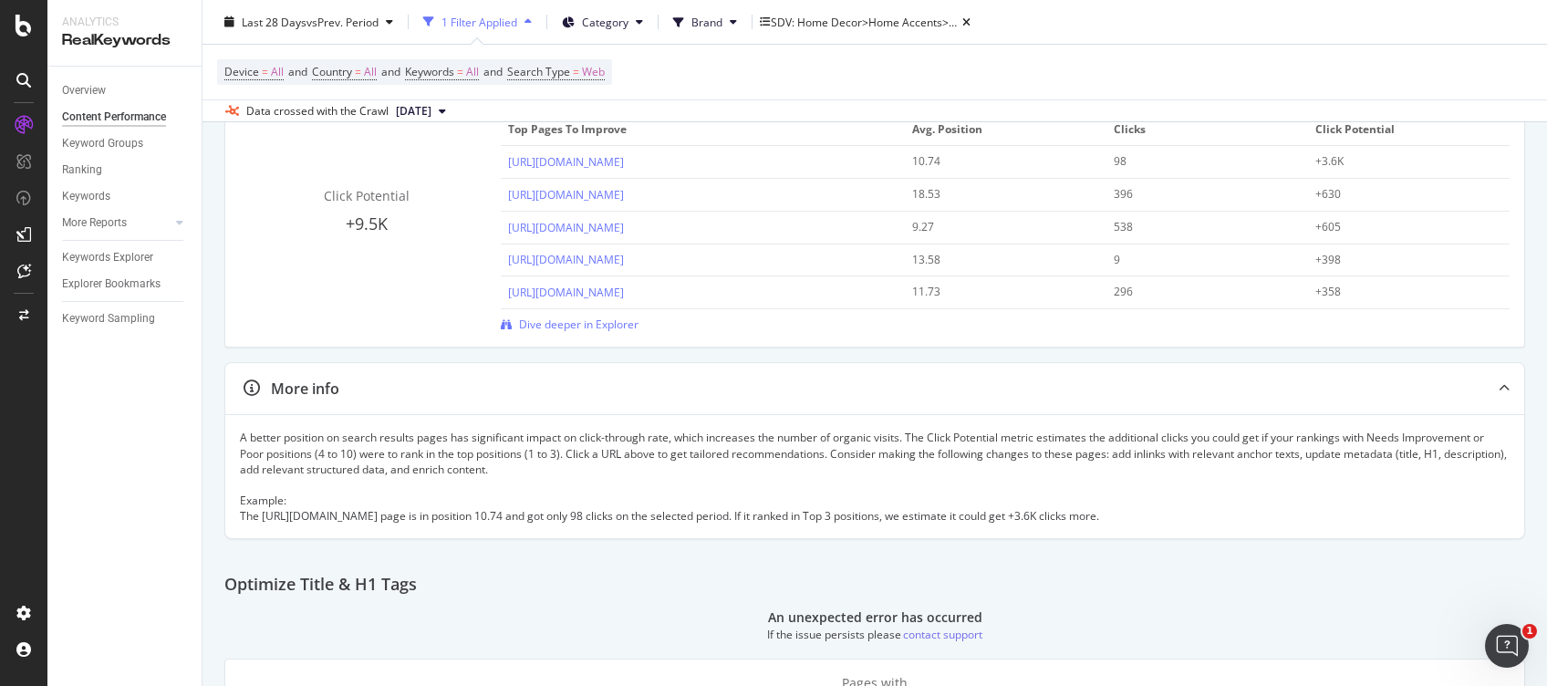
scroll to position [0, 0]
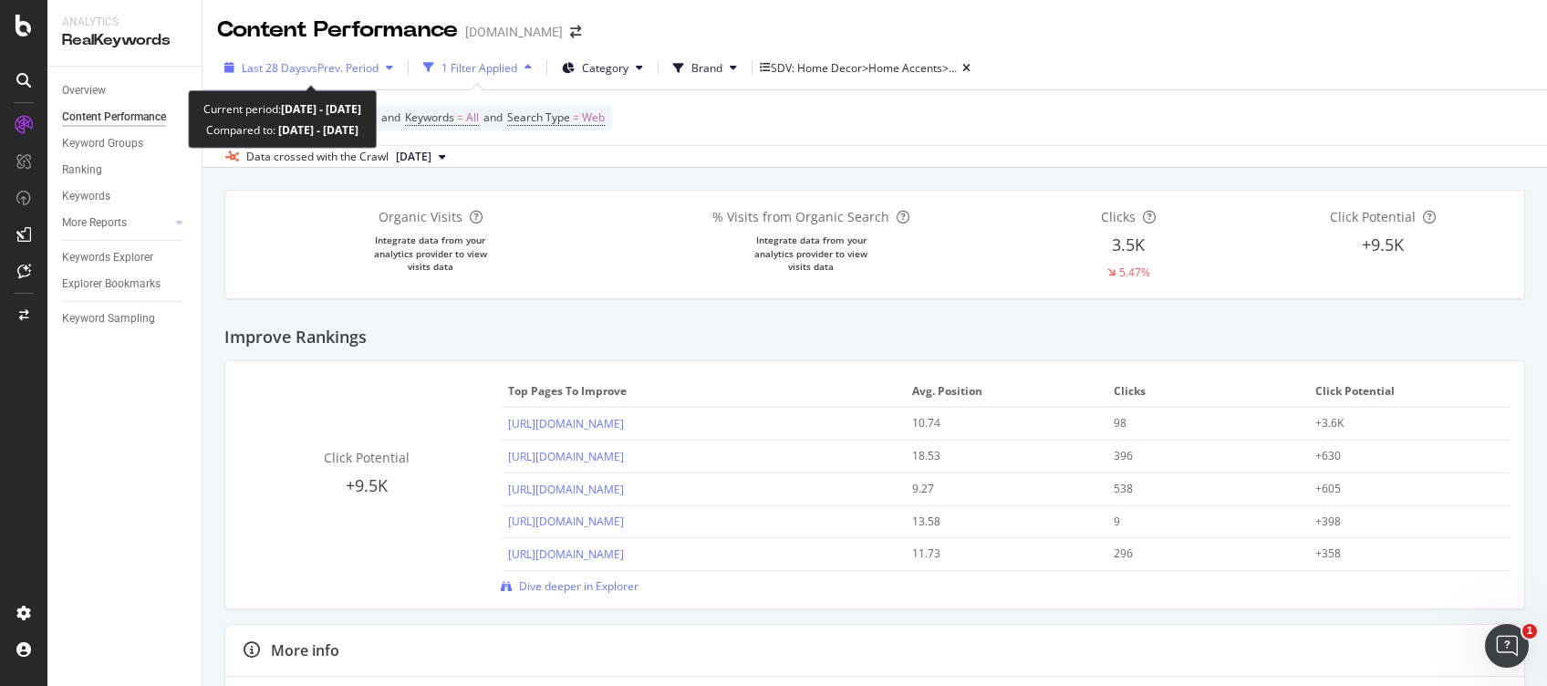
click at [310, 80] on div "Last 28 Days vs Prev. Period" at bounding box center [308, 67] width 183 height 27
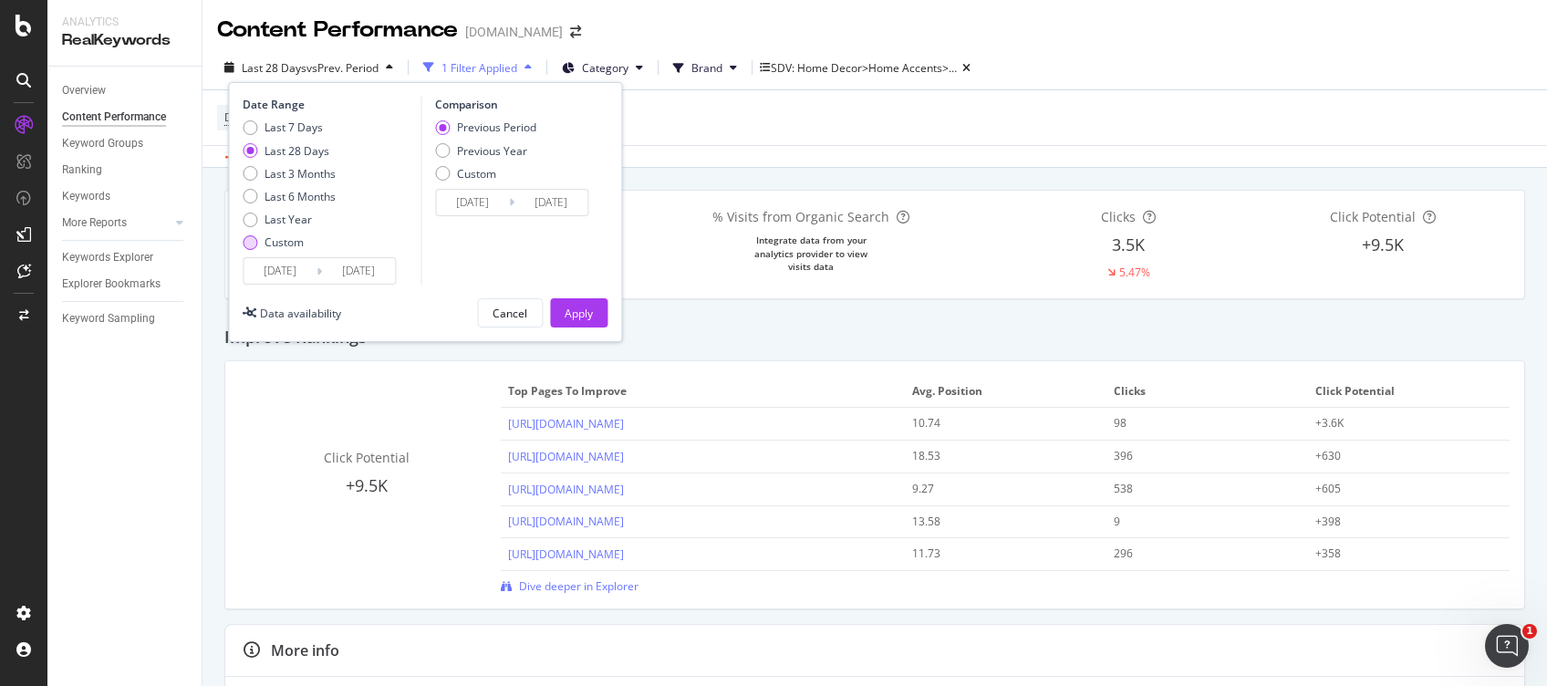
click at [295, 246] on div "Custom" at bounding box center [284, 242] width 39 height 16
type input "[DATE]"
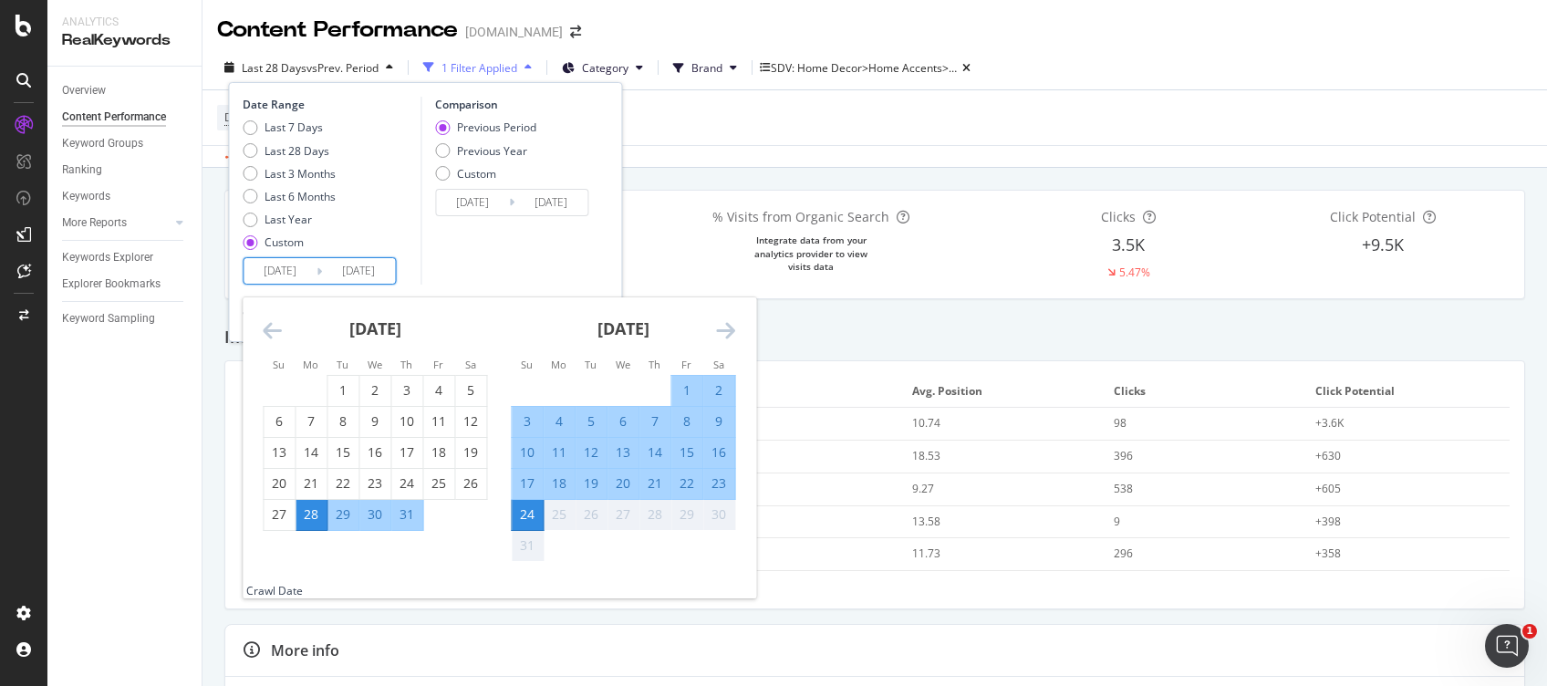
click at [289, 269] on input "[DATE]" at bounding box center [280, 271] width 73 height 26
click at [700, 386] on div "1" at bounding box center [687, 390] width 31 height 18
type input "[DATE]"
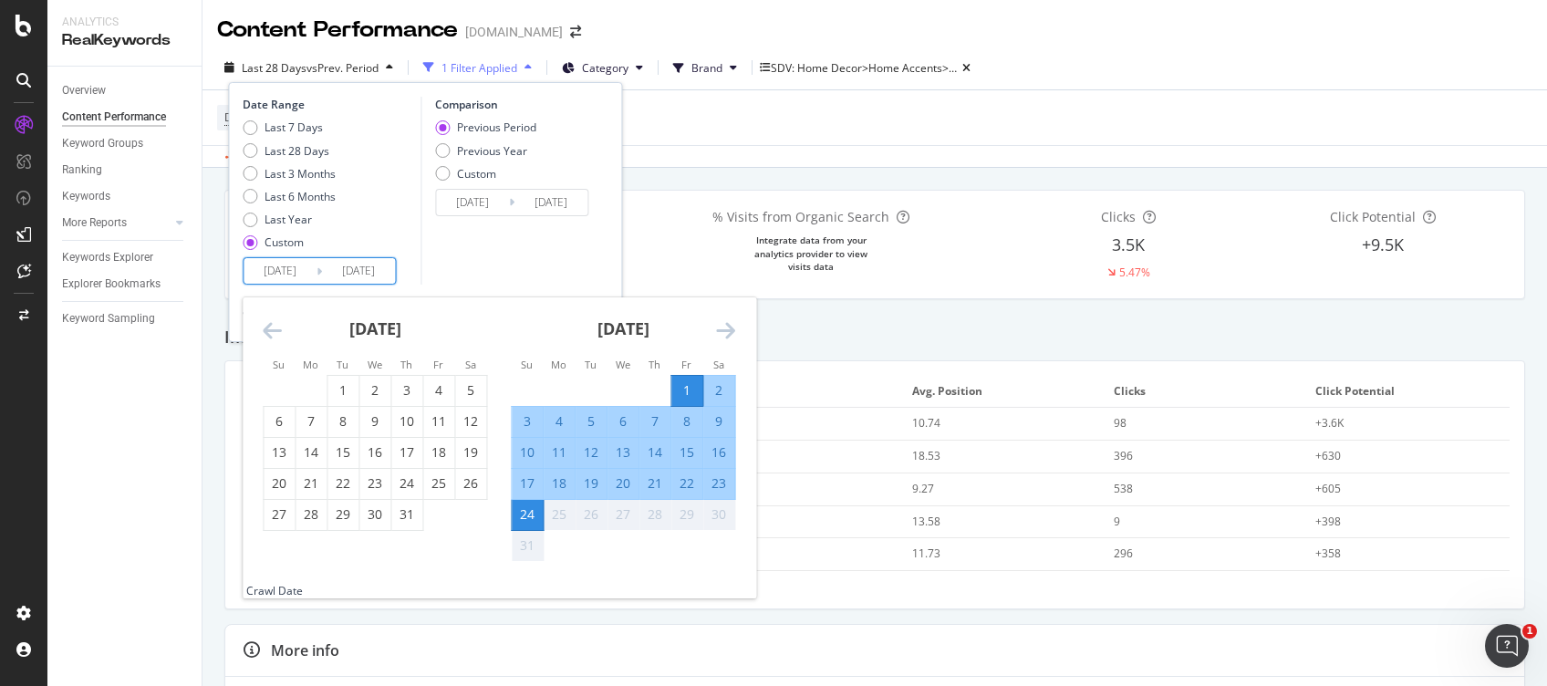
click at [504, 264] on div "Comparison Previous Period Previous Year Custom [DATE] Navigate forward to inte…" at bounding box center [507, 191] width 173 height 188
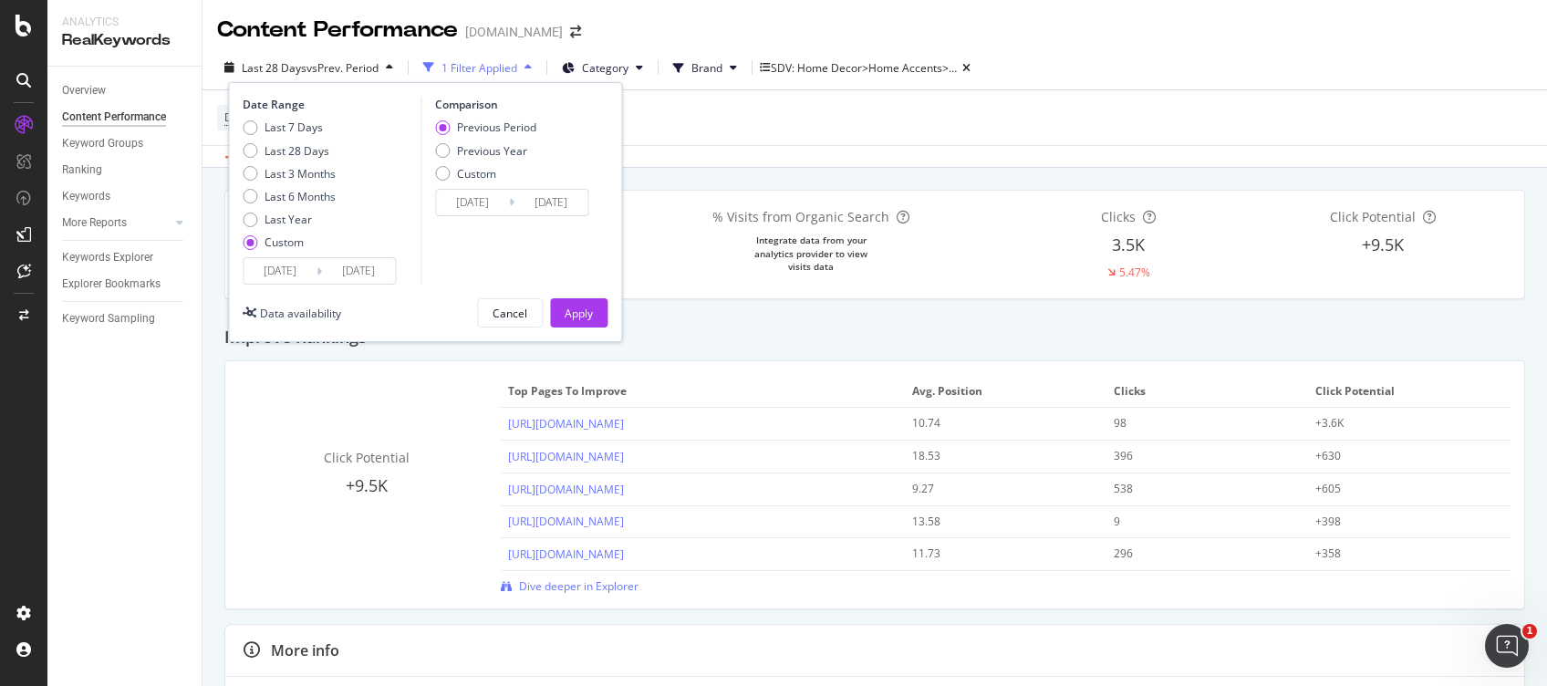
click at [489, 159] on div "Previous Period Previous Year Custom" at bounding box center [485, 154] width 101 height 68
click at [489, 151] on div "Previous Year" at bounding box center [492, 151] width 70 height 16
type input "[DATE]"
click at [599, 316] on button "Apply" at bounding box center [578, 312] width 57 height 29
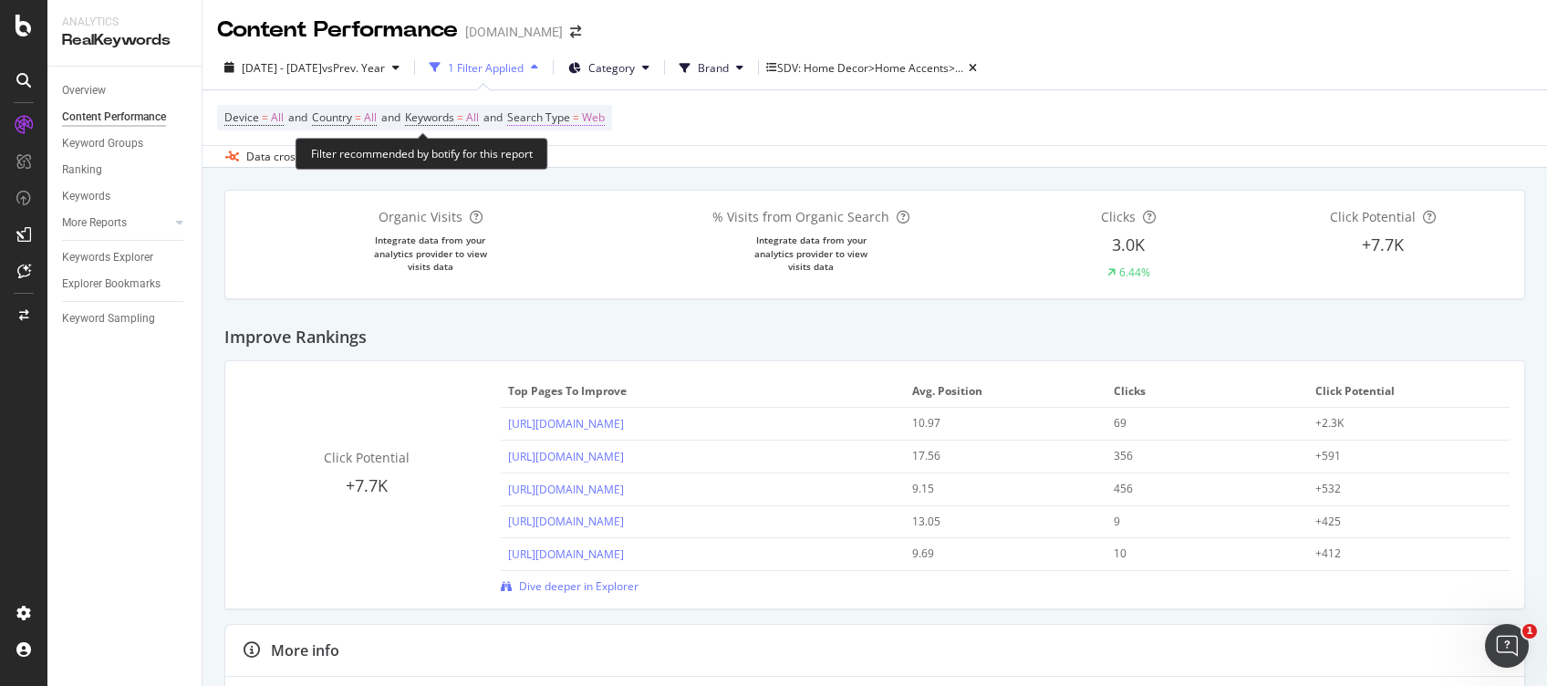
click at [605, 120] on span "Web" at bounding box center [593, 118] width 23 height 26
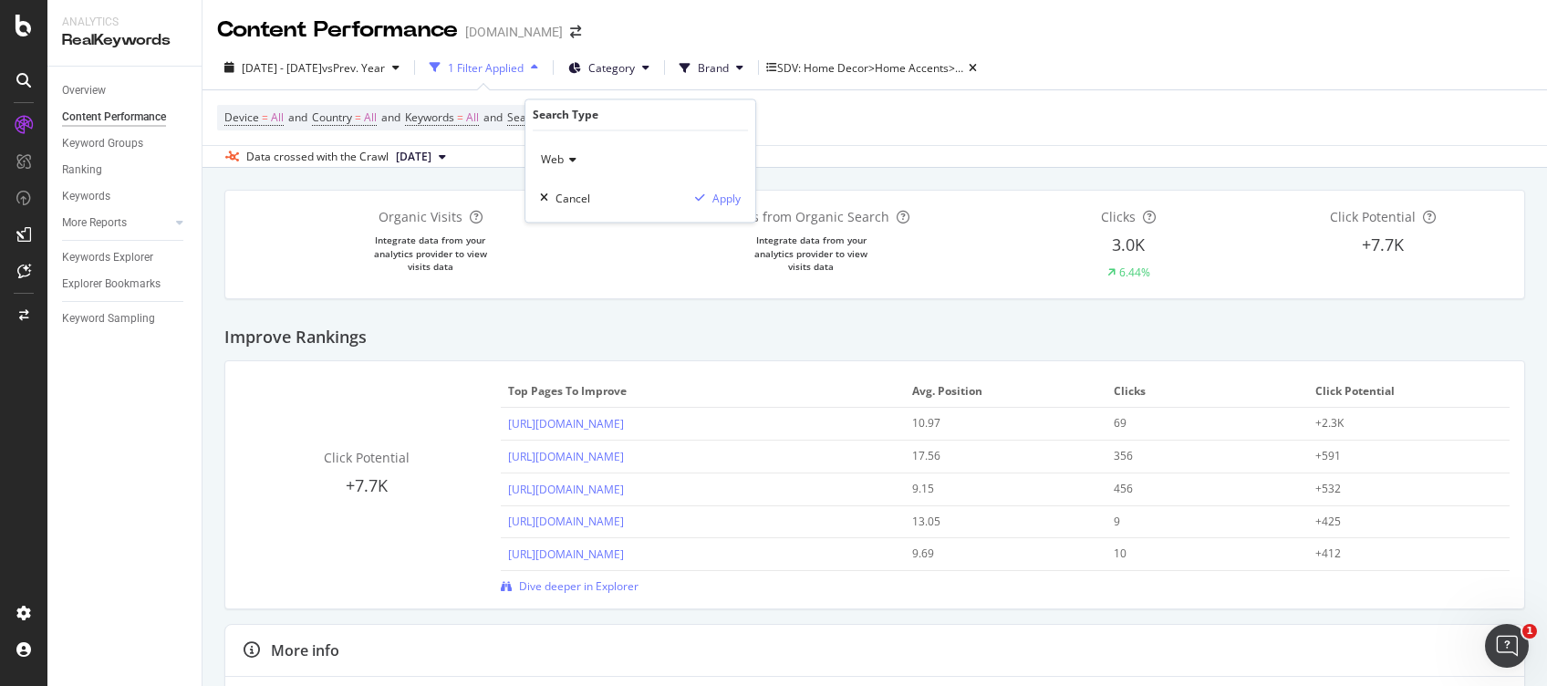
click at [562, 159] on span "Web" at bounding box center [552, 160] width 23 height 16
click at [816, 116] on div "Device = All and Country = All and Keywords = All and Search Type = Web" at bounding box center [875, 117] width 1316 height 55
click at [26, 20] on icon at bounding box center [24, 26] width 16 height 22
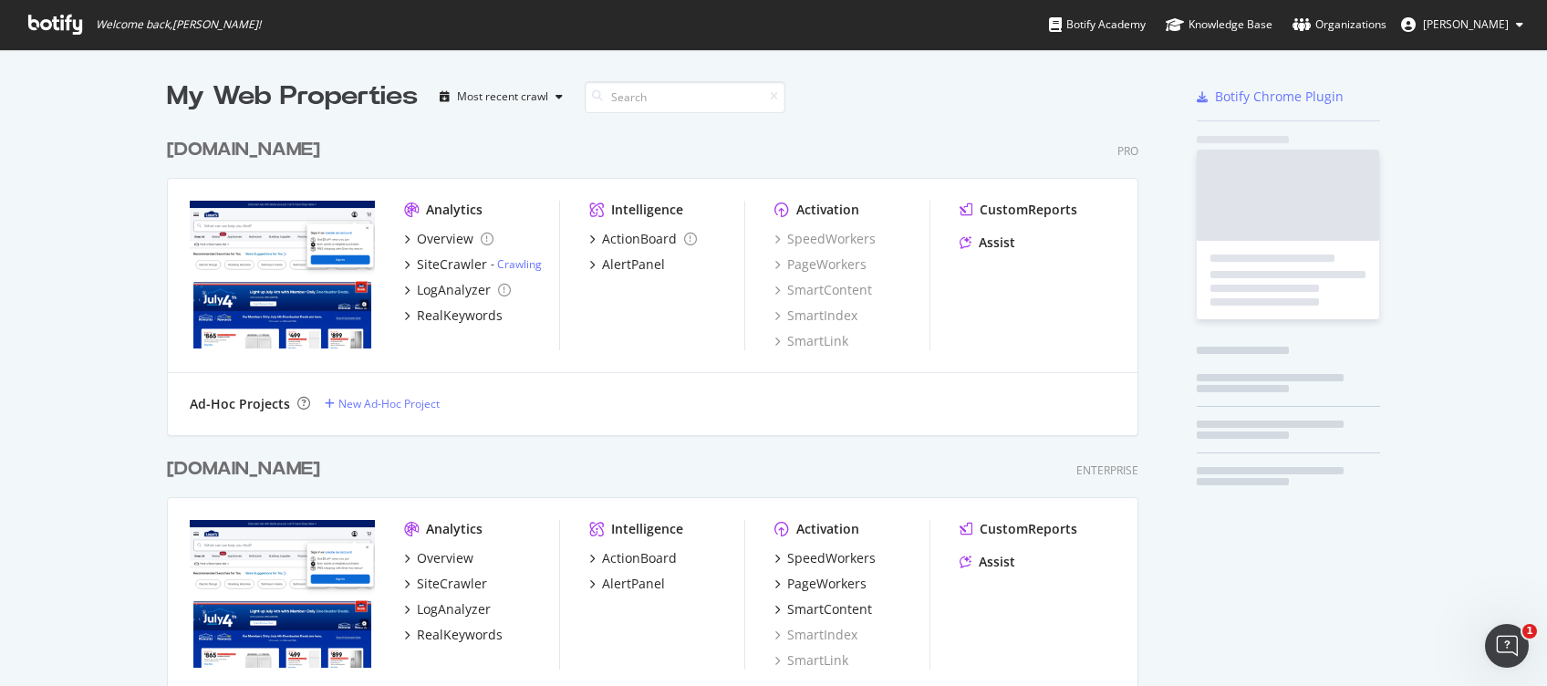
scroll to position [667, 1510]
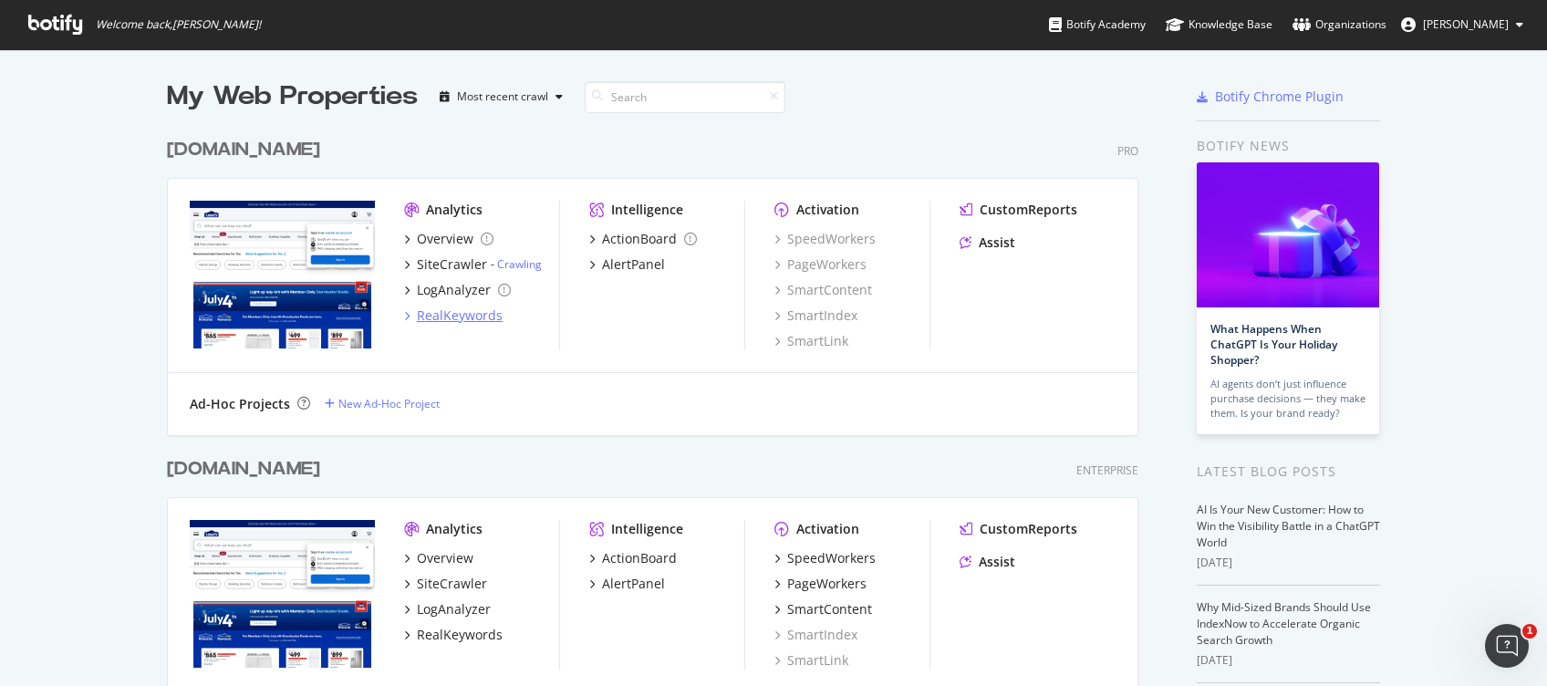
click at [439, 320] on div "RealKeywords" at bounding box center [460, 316] width 86 height 18
